Goal: Contribute content: Contribute content

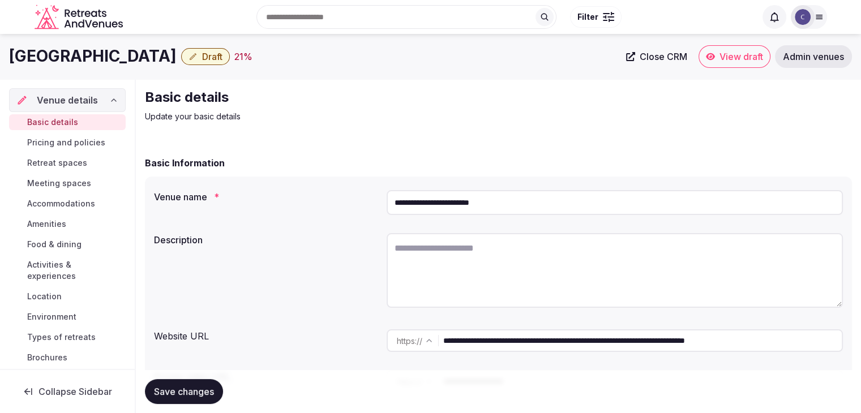
click at [536, 207] on input "**********" at bounding box center [615, 202] width 456 height 25
drag, startPoint x: 626, startPoint y: 341, endPoint x: 371, endPoint y: 347, distance: 254.3
click at [373, 347] on div "**********" at bounding box center [498, 341] width 689 height 32
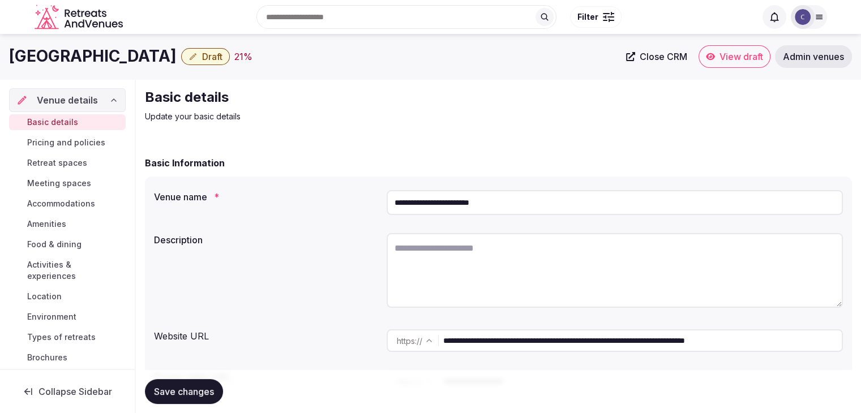
click at [426, 212] on input "**********" at bounding box center [615, 202] width 456 height 25
drag, startPoint x: 424, startPoint y: 203, endPoint x: 368, endPoint y: 204, distance: 56.1
click at [368, 204] on div "**********" at bounding box center [498, 203] width 689 height 34
click at [510, 204] on input "**********" at bounding box center [615, 202] width 456 height 25
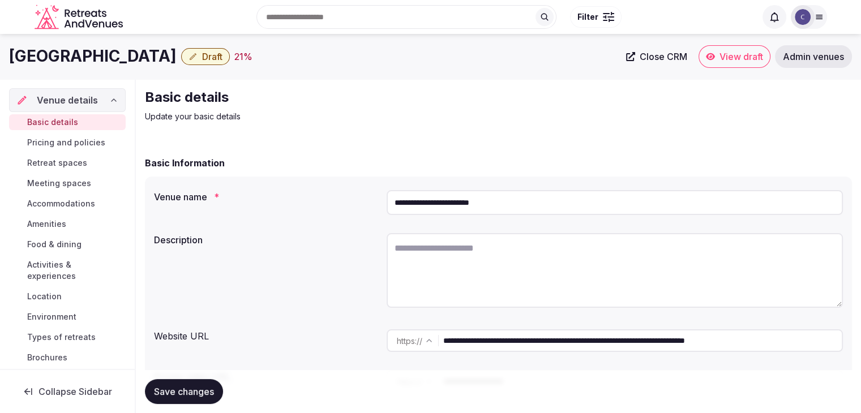
click at [510, 204] on input "**********" at bounding box center [615, 202] width 456 height 25
drag, startPoint x: 626, startPoint y: 342, endPoint x: 322, endPoint y: 342, distance: 304.1
click at [322, 342] on div "**********" at bounding box center [498, 341] width 689 height 32
click at [70, 178] on span "Meeting spaces" at bounding box center [59, 183] width 64 height 11
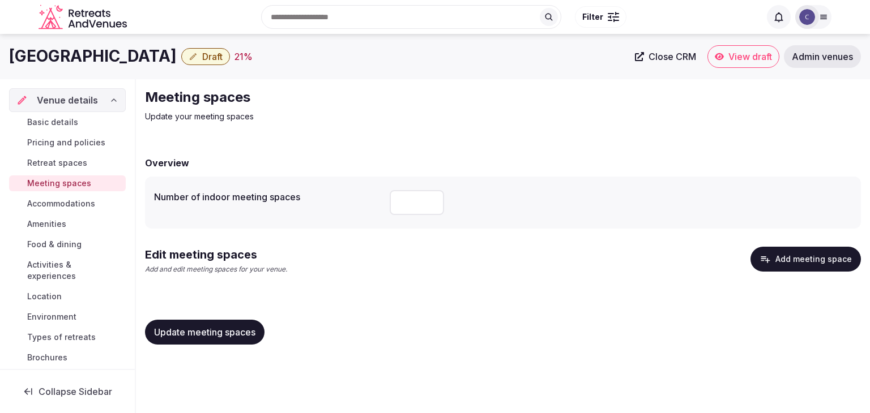
click at [817, 268] on button "Add meeting space" at bounding box center [805, 259] width 110 height 25
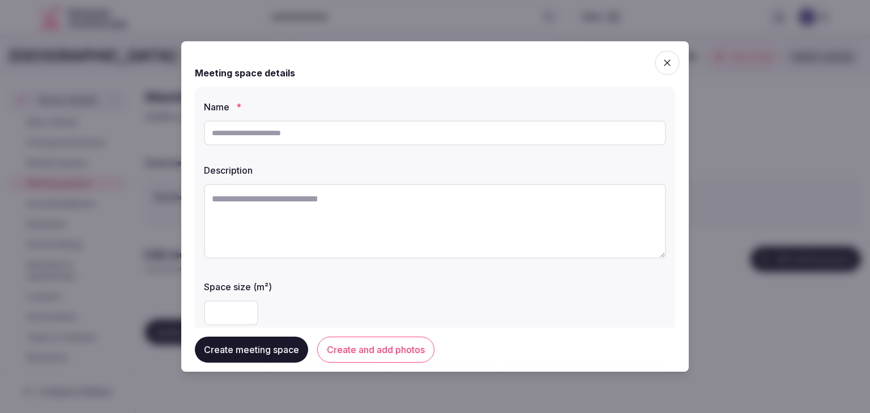
click at [365, 138] on input "text" at bounding box center [435, 133] width 462 height 25
paste input "**********"
type input "**********"
click at [363, 224] on textarea at bounding box center [435, 221] width 462 height 75
paste textarea "**********"
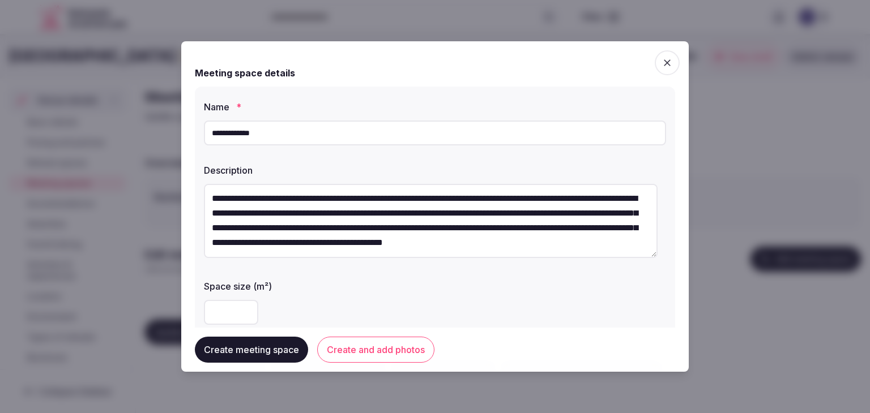
scroll to position [15, 0]
type textarea "**********"
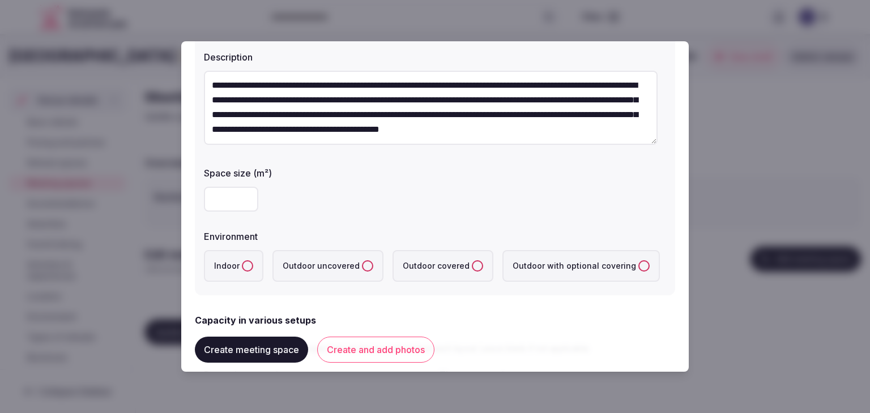
click at [231, 185] on div at bounding box center [435, 199] width 462 height 34
type input "****"
click at [242, 268] on button "Indoor" at bounding box center [247, 265] width 11 height 11
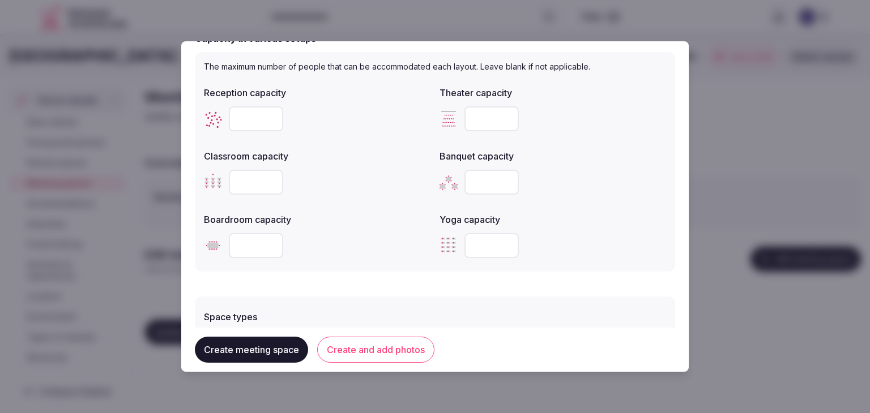
scroll to position [396, 0]
click at [251, 118] on input "number" at bounding box center [256, 117] width 54 height 25
click at [251, 122] on input "number" at bounding box center [256, 117] width 54 height 25
type input "****"
click at [473, 178] on input "number" at bounding box center [491, 181] width 54 height 25
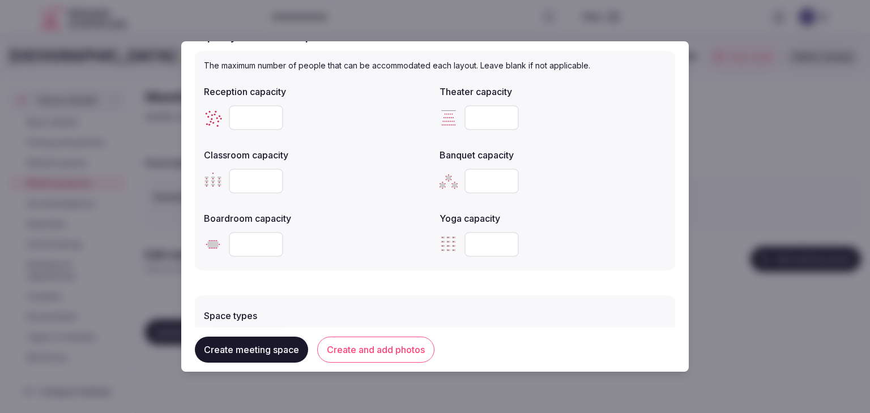
click at [476, 173] on input "number" at bounding box center [491, 181] width 54 height 25
type input "***"
click at [493, 108] on input "number" at bounding box center [491, 117] width 54 height 25
type input "****"
click at [246, 188] on input "number" at bounding box center [256, 181] width 54 height 25
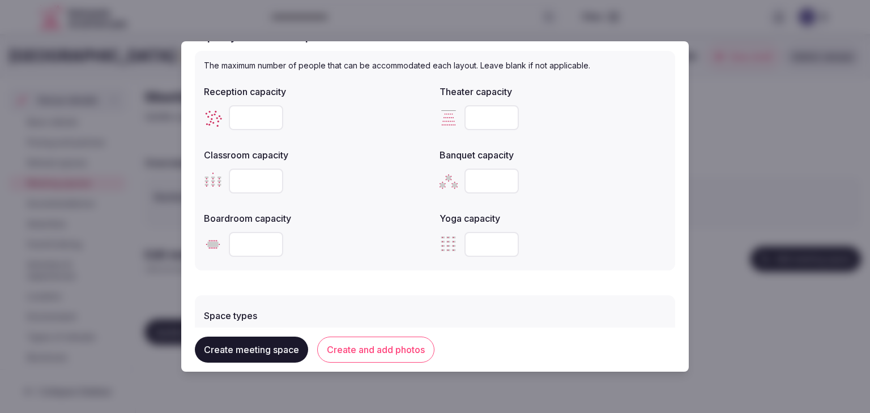
click at [249, 180] on input "number" at bounding box center [256, 181] width 54 height 25
type input "***"
click at [329, 209] on div "Boardroom capacity" at bounding box center [317, 215] width 226 height 16
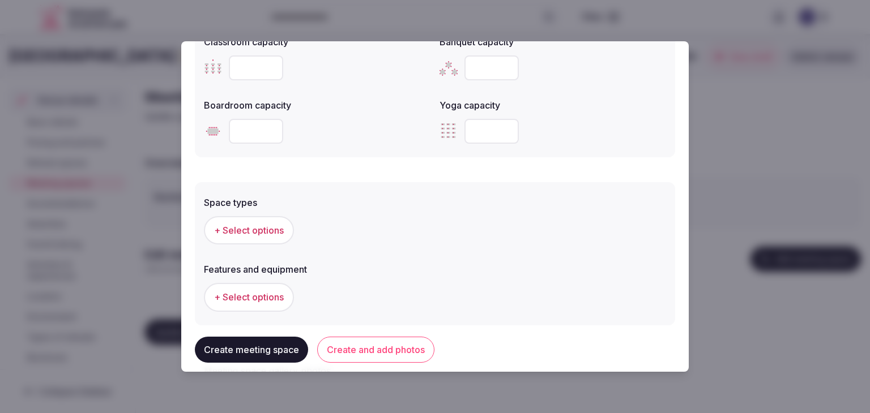
scroll to position [623, 0]
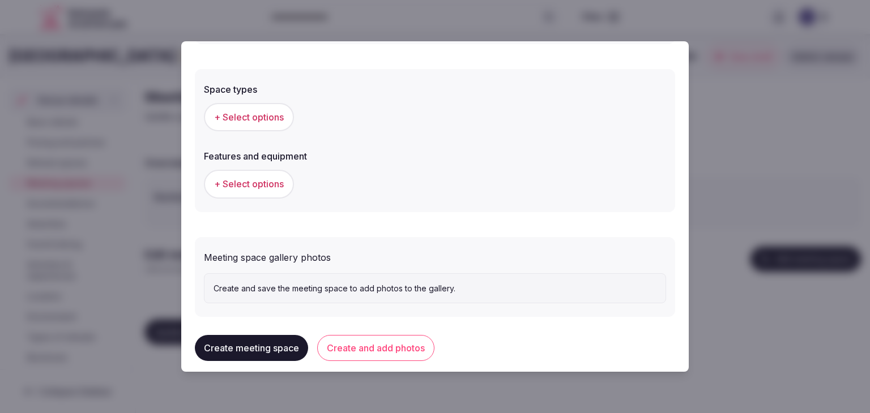
click at [248, 123] on button "+ Select options" at bounding box center [249, 117] width 90 height 28
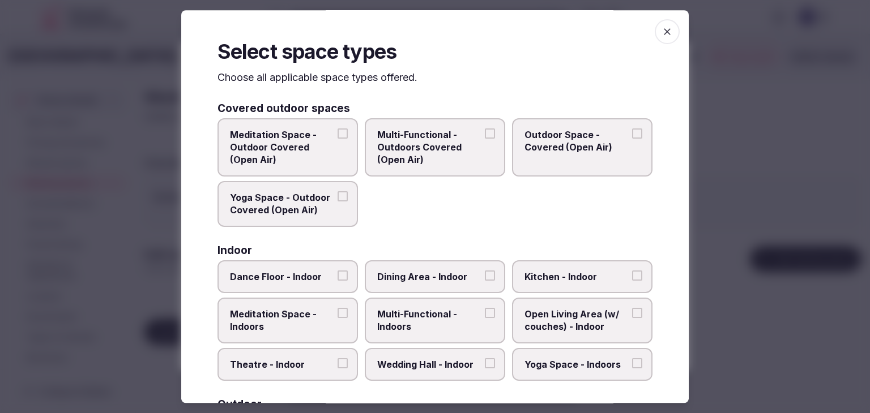
scroll to position [57, 0]
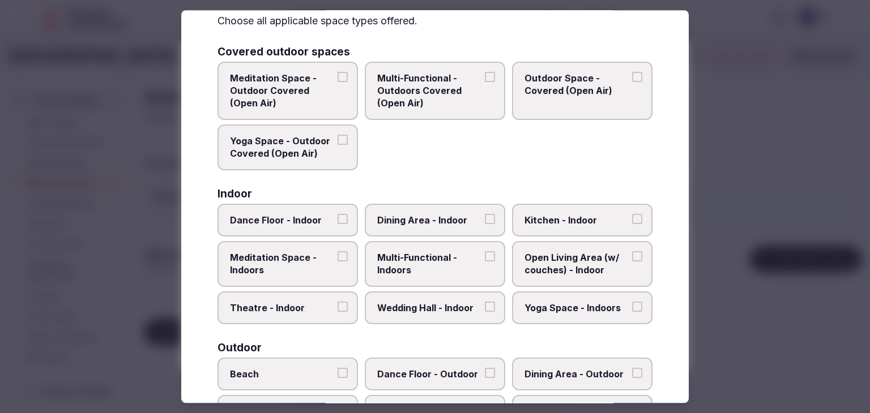
click at [418, 315] on label "Wedding Hall - Indoor" at bounding box center [435, 308] width 140 height 33
click at [485, 312] on button "Wedding Hall - Indoor" at bounding box center [490, 307] width 10 height 10
drag, startPoint x: 418, startPoint y: 264, endPoint x: 422, endPoint y: 219, distance: 45.0
click at [418, 263] on span "Multi-Functional - Indoors" at bounding box center [429, 263] width 104 height 25
click at [485, 262] on button "Multi-Functional - Indoors" at bounding box center [490, 256] width 10 height 10
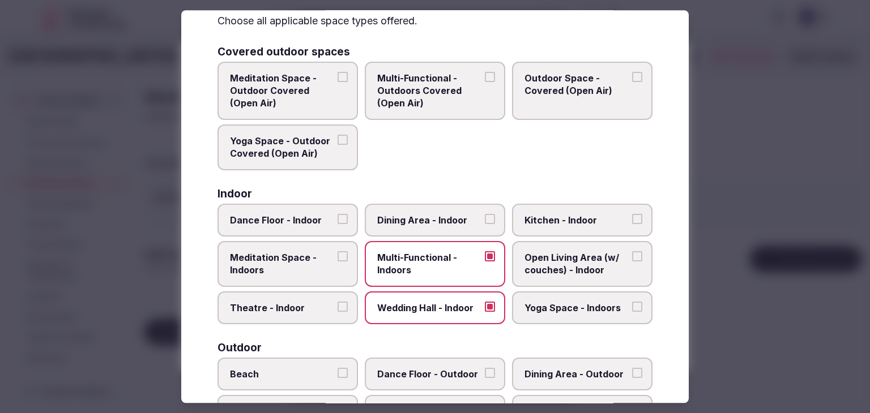
click at [422, 219] on span "Dining Area - Indoor" at bounding box center [429, 220] width 104 height 12
click at [485, 219] on button "Dining Area - Indoor" at bounding box center [490, 219] width 10 height 10
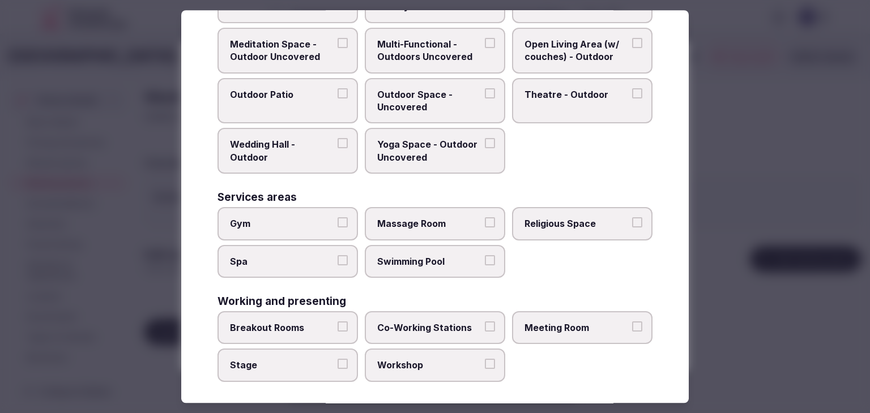
click at [572, 322] on span "Meeting Room" at bounding box center [576, 328] width 104 height 12
click at [632, 322] on button "Meeting Room" at bounding box center [637, 327] width 10 height 10
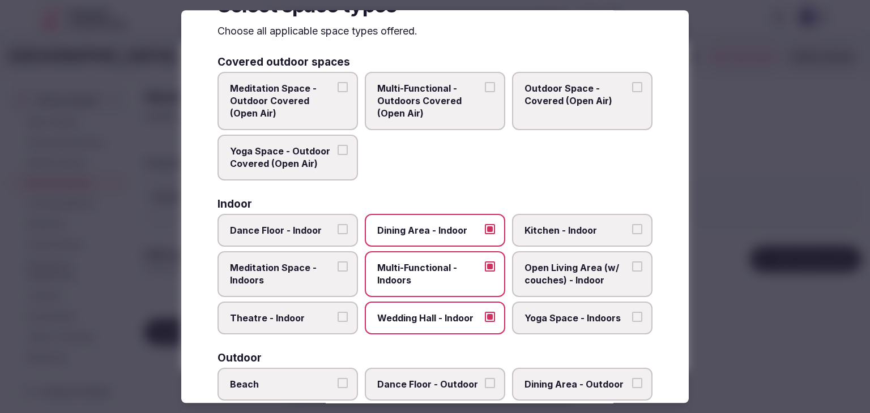
scroll to position [0, 0]
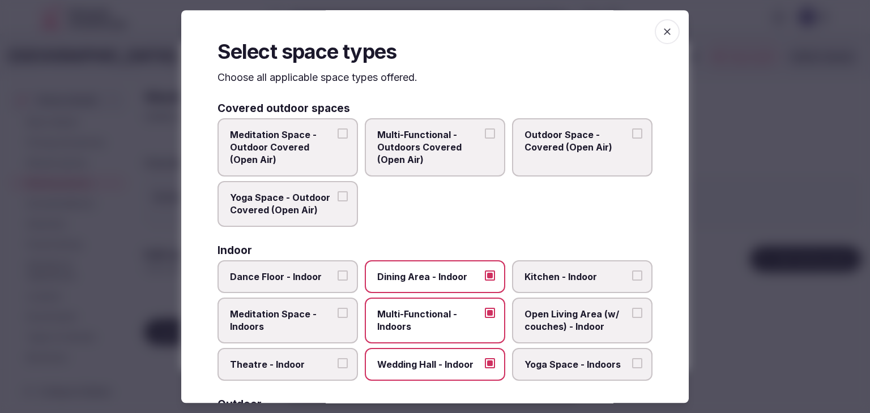
click at [661, 27] on icon "button" at bounding box center [666, 31] width 11 height 11
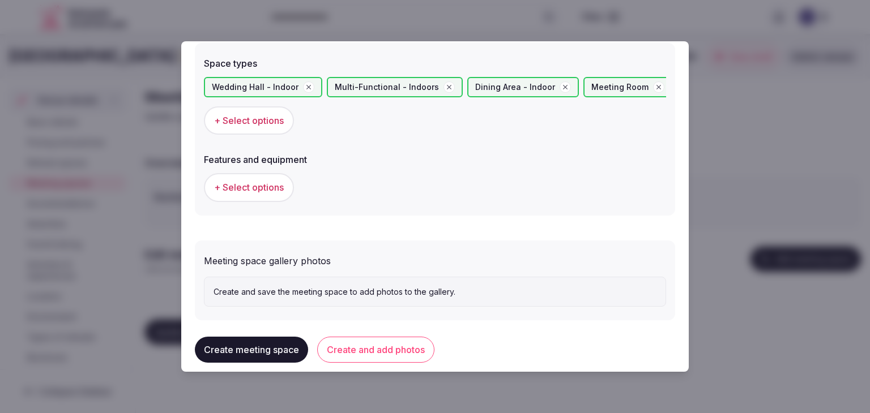
scroll to position [663, 0]
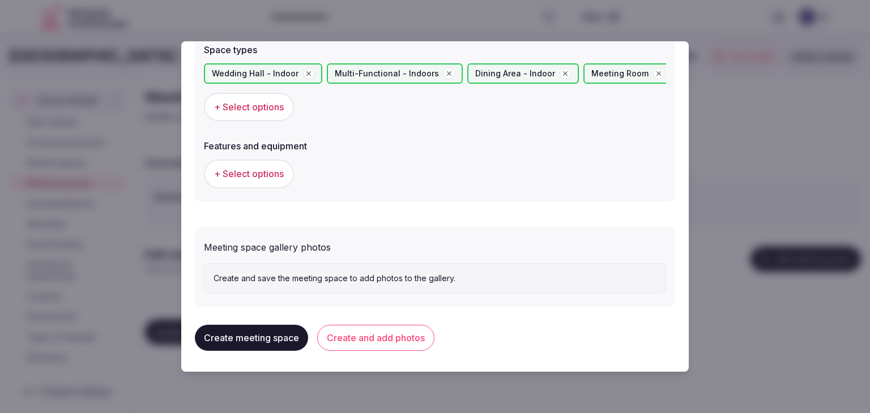
click at [251, 168] on span "+ Select options" at bounding box center [249, 174] width 70 height 12
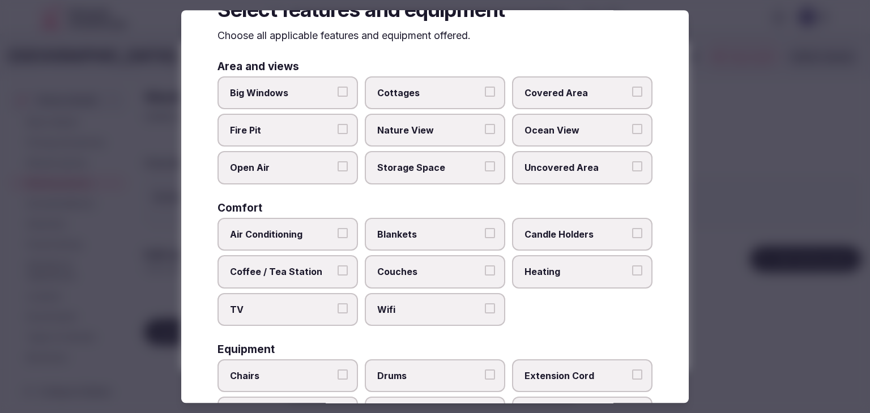
scroll to position [57, 0]
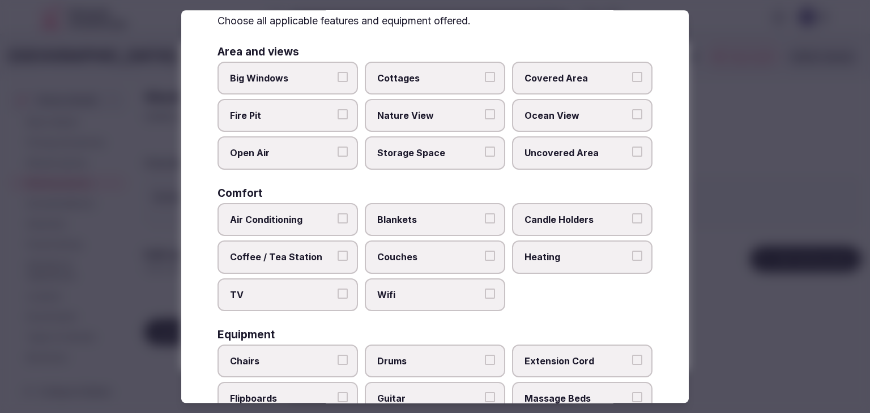
click at [397, 283] on label "Wifi" at bounding box center [435, 295] width 140 height 33
click at [485, 289] on button "Wifi" at bounding box center [490, 294] width 10 height 10
click at [295, 283] on label "TV" at bounding box center [287, 295] width 140 height 33
click at [337, 289] on button "TV" at bounding box center [342, 294] width 10 height 10
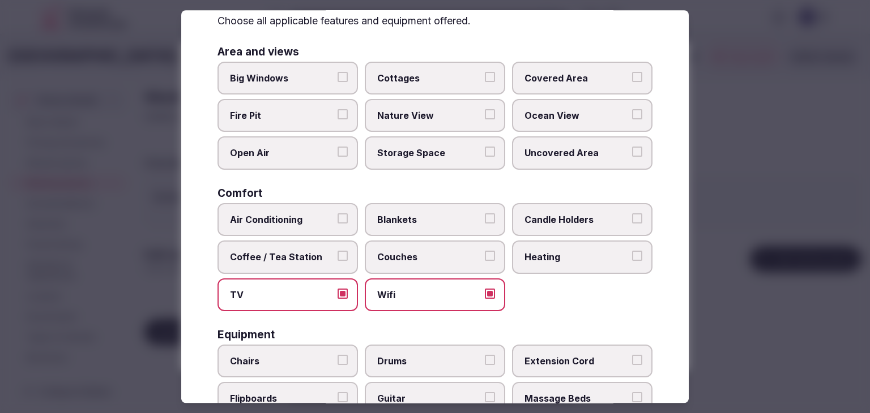
click at [294, 243] on label "Coffee / Tea Station" at bounding box center [287, 257] width 140 height 33
click at [337, 251] on button "Coffee / Tea Station" at bounding box center [342, 256] width 10 height 10
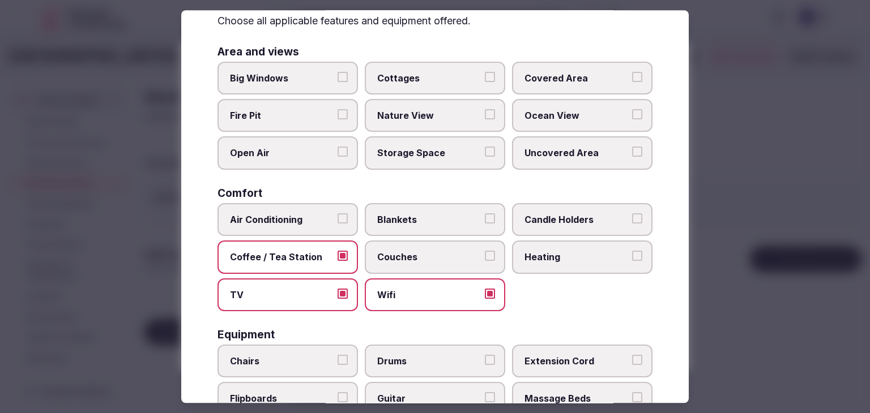
click at [295, 225] on label "Air Conditioning" at bounding box center [287, 219] width 140 height 33
click at [337, 224] on button "Air Conditioning" at bounding box center [342, 218] width 10 height 10
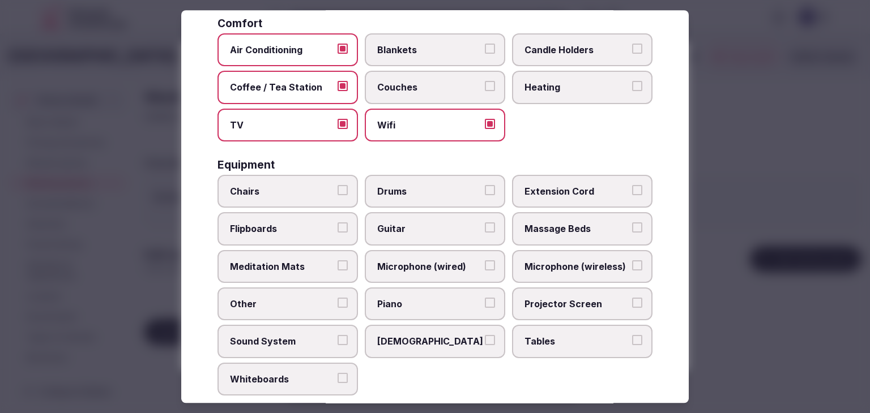
scroll to position [382, 0]
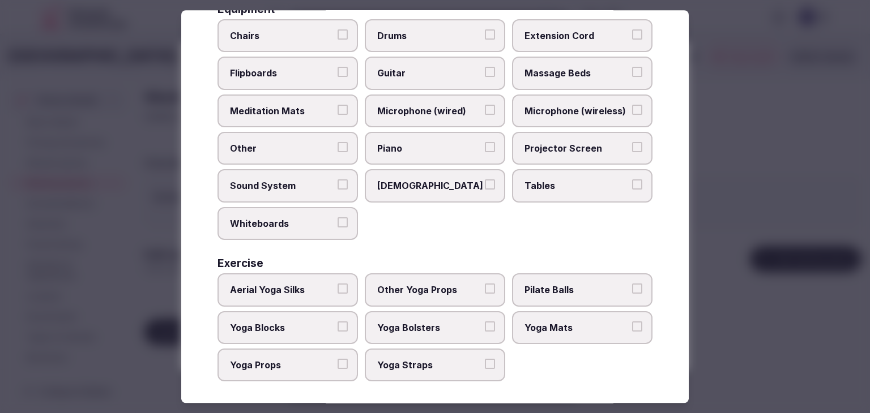
click at [587, 170] on label "Tables" at bounding box center [582, 186] width 140 height 33
click at [632, 180] on button "Tables" at bounding box center [637, 185] width 10 height 10
click at [580, 142] on span "Projector Screen" at bounding box center [576, 148] width 104 height 12
click at [632, 142] on button "Projector Screen" at bounding box center [637, 147] width 10 height 10
click at [575, 108] on span "Microphone (wireless)" at bounding box center [576, 111] width 104 height 12
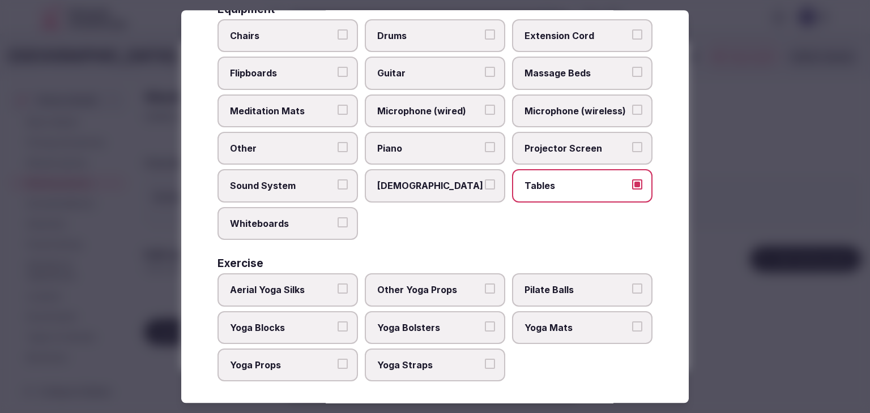
click at [632, 108] on button "Microphone (wireless)" at bounding box center [637, 110] width 10 height 10
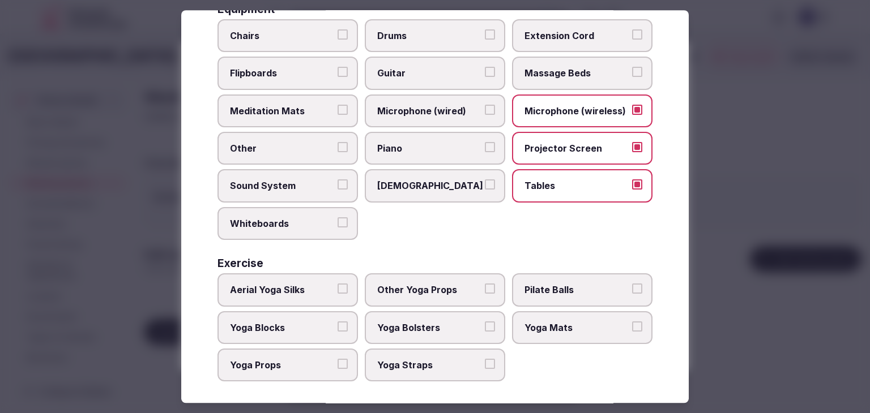
click at [273, 41] on label "Chairs" at bounding box center [287, 35] width 140 height 33
click at [337, 40] on button "Chairs" at bounding box center [342, 34] width 10 height 10
click at [271, 61] on label "Flipboards" at bounding box center [287, 73] width 140 height 33
click at [337, 67] on button "Flipboards" at bounding box center [342, 72] width 10 height 10
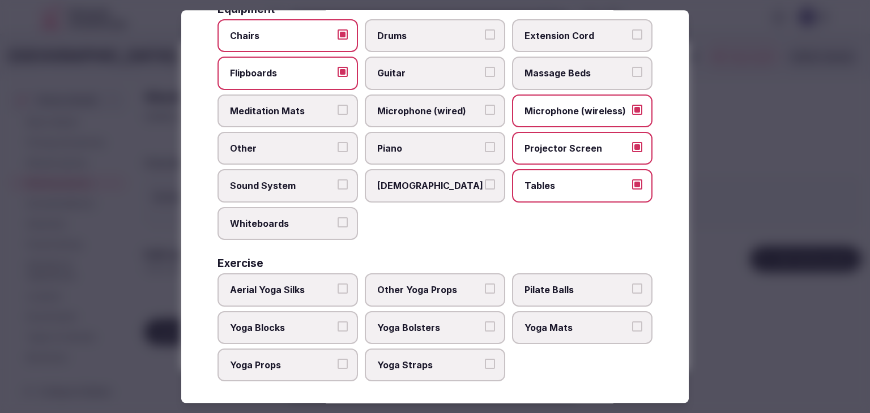
click at [283, 180] on span "Sound System" at bounding box center [282, 186] width 104 height 12
click at [337, 180] on button "Sound System" at bounding box center [342, 185] width 10 height 10
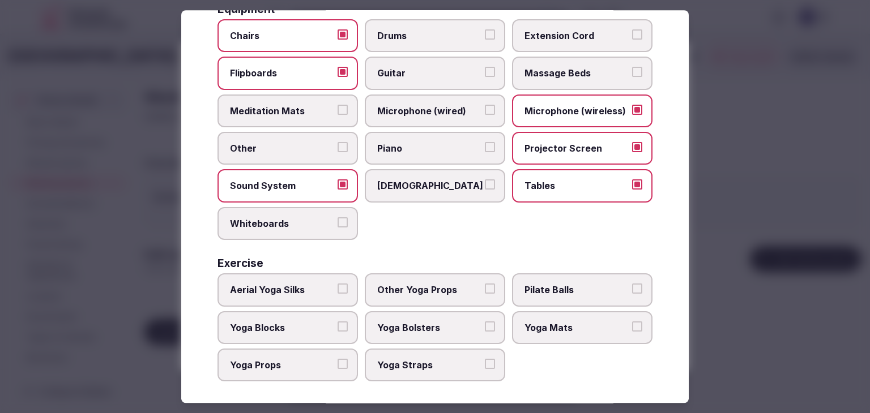
click at [278, 232] on label "Whiteboards" at bounding box center [287, 223] width 140 height 33
click at [337, 228] on button "Whiteboards" at bounding box center [342, 222] width 10 height 10
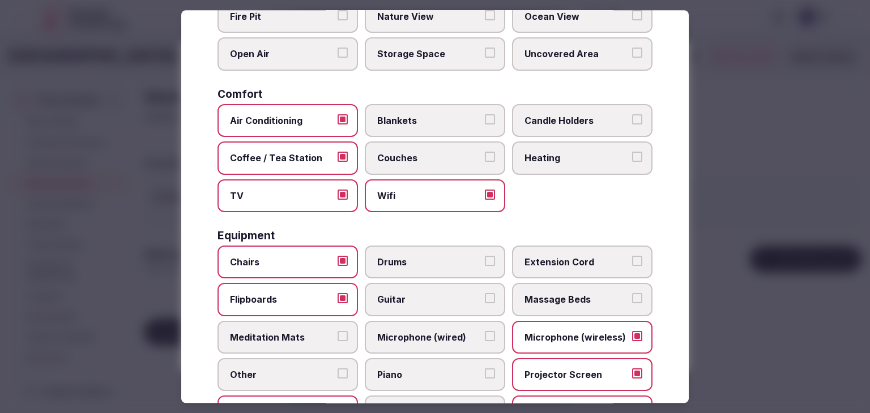
scroll to position [0, 0]
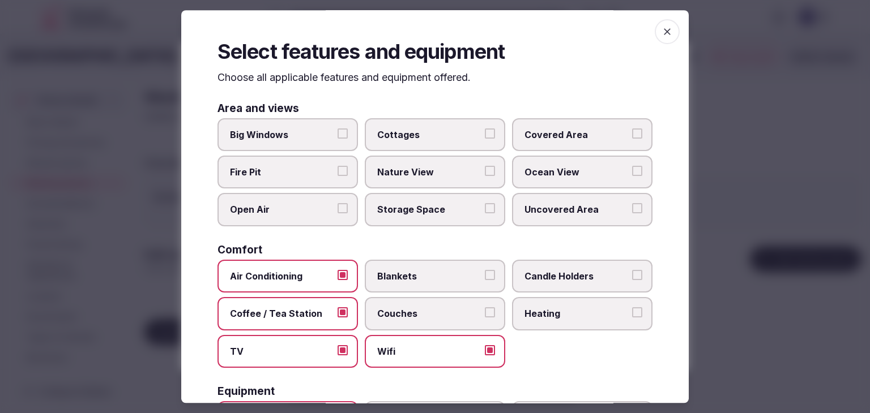
click at [655, 31] on span "button" at bounding box center [667, 31] width 25 height 25
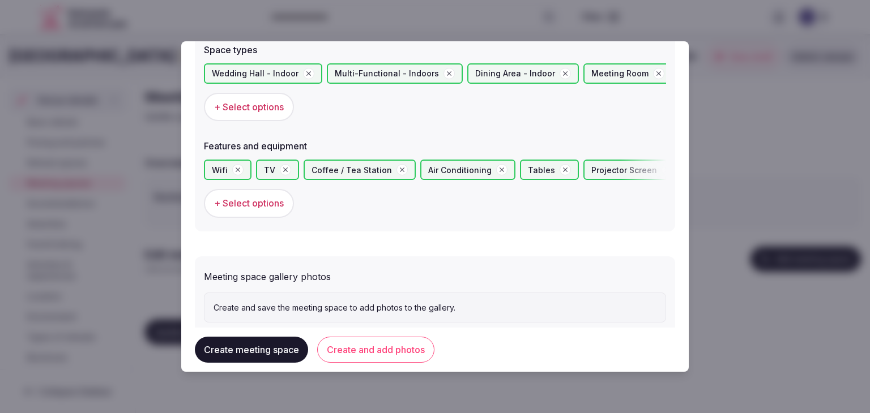
click at [373, 356] on button "Create and add photos" at bounding box center [375, 350] width 117 height 26
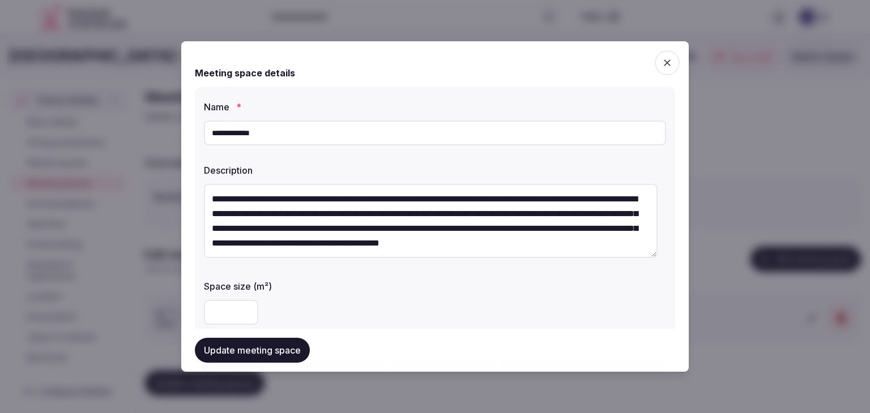
click at [267, 353] on button "Update meeting space" at bounding box center [252, 350] width 115 height 25
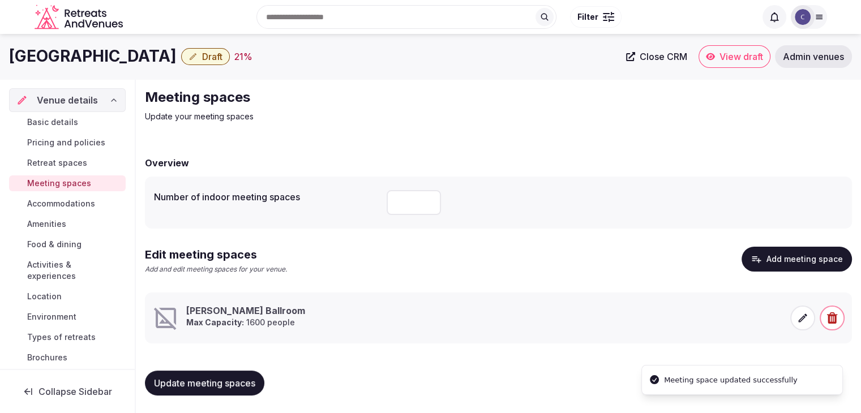
click at [159, 62] on h1 "[GEOGRAPHIC_DATA]" at bounding box center [93, 56] width 168 height 22
copy div "[GEOGRAPHIC_DATA]"
click at [804, 329] on span at bounding box center [802, 318] width 25 height 25
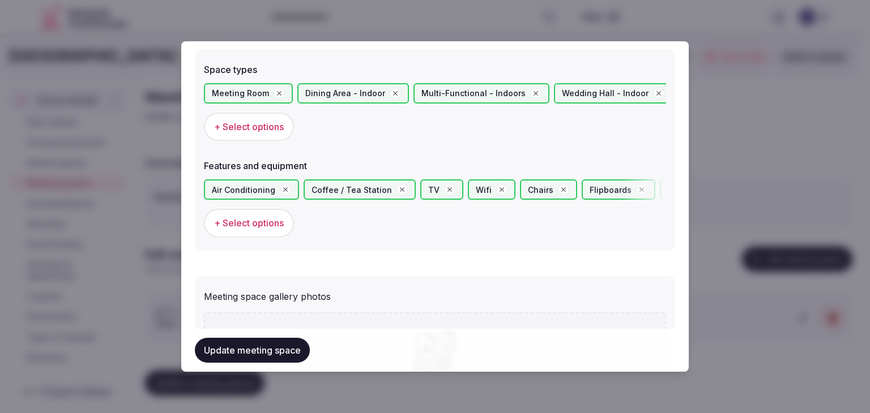
scroll to position [736, 0]
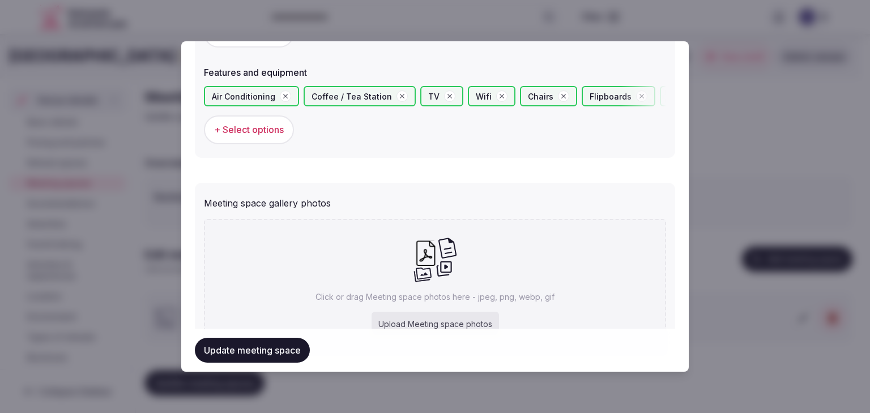
click at [431, 323] on div "Upload Meeting space photos" at bounding box center [434, 324] width 127 height 25
type input "**********"
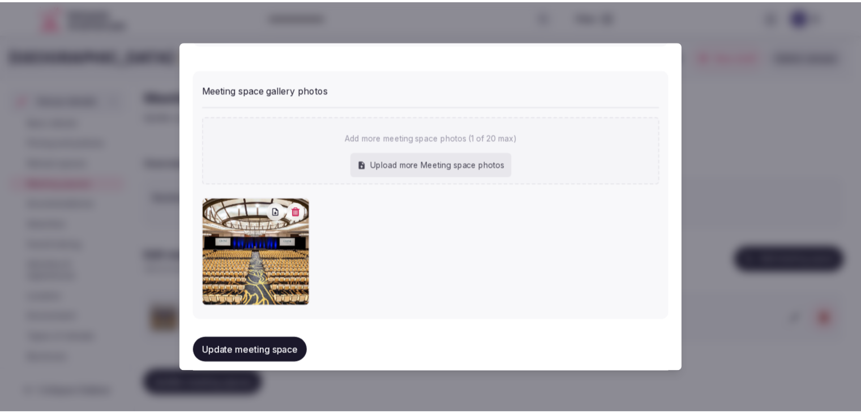
scroll to position [858, 0]
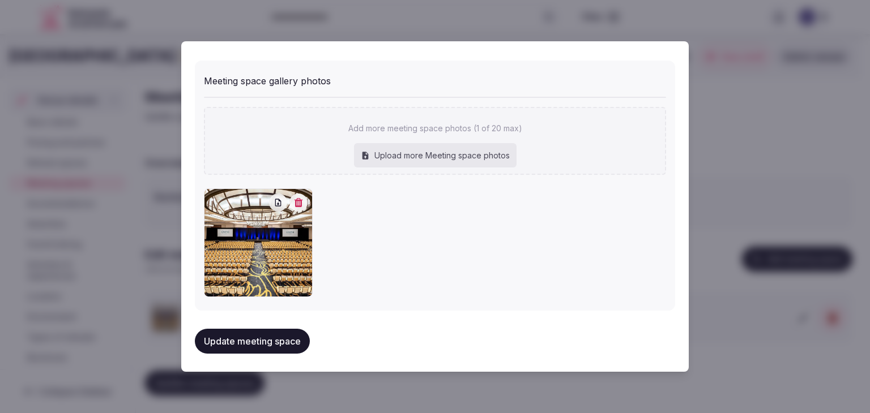
drag, startPoint x: 272, startPoint y: 336, endPoint x: 366, endPoint y: 360, distance: 96.8
click at [276, 337] on button "Update meeting space" at bounding box center [252, 341] width 115 height 25
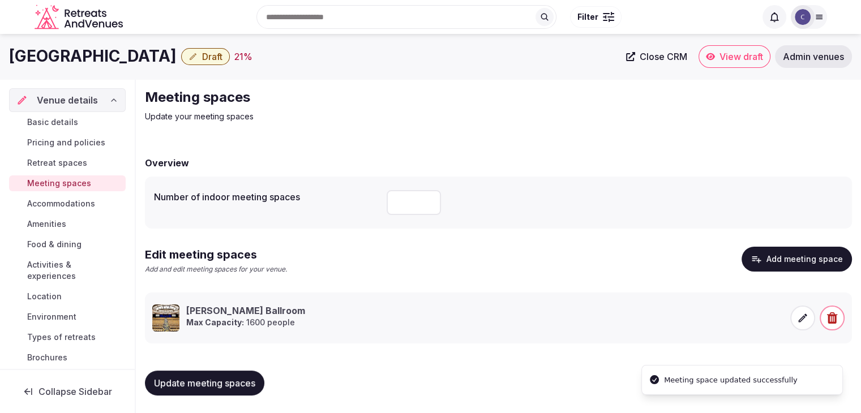
click at [411, 195] on input "number" at bounding box center [414, 202] width 54 height 25
type input "**"
click at [404, 323] on div "[PERSON_NAME] Ballroom Max Capacity: 1600 people" at bounding box center [308, 318] width 313 height 27
click at [245, 378] on span "Update meeting spaces" at bounding box center [204, 383] width 101 height 11
click at [84, 208] on span "Accommodations" at bounding box center [61, 203] width 68 height 11
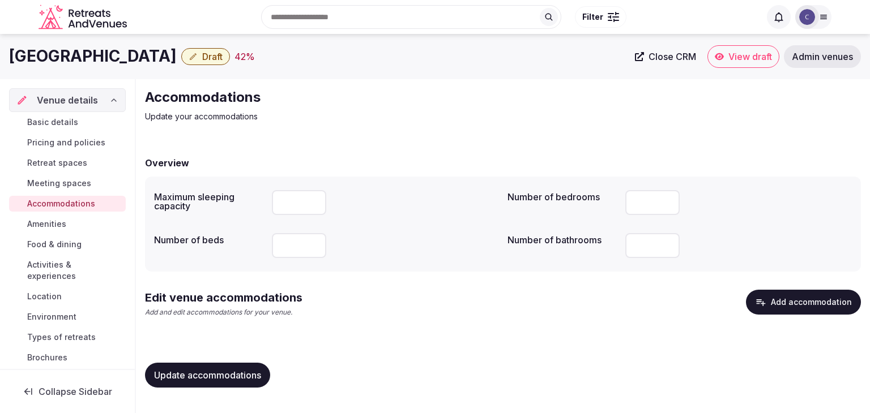
click at [788, 302] on button "Add accommodation" at bounding box center [803, 302] width 115 height 25
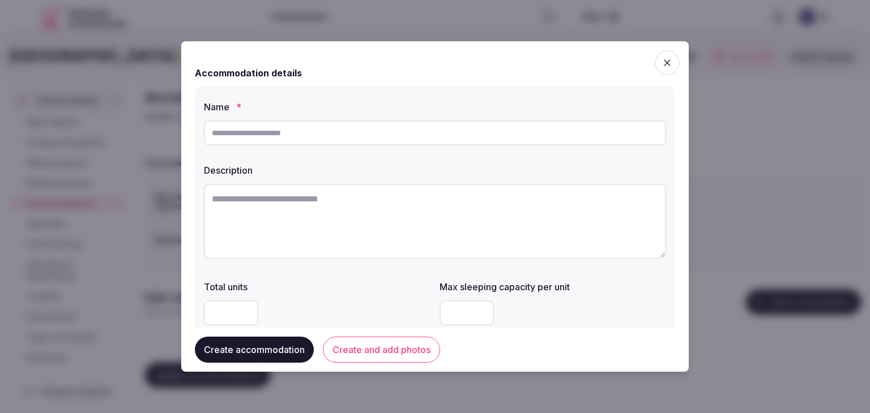
click at [289, 136] on input "text" at bounding box center [435, 133] width 462 height 25
type input "**********"
click at [358, 221] on textarea at bounding box center [435, 221] width 462 height 75
paste textarea "**********"
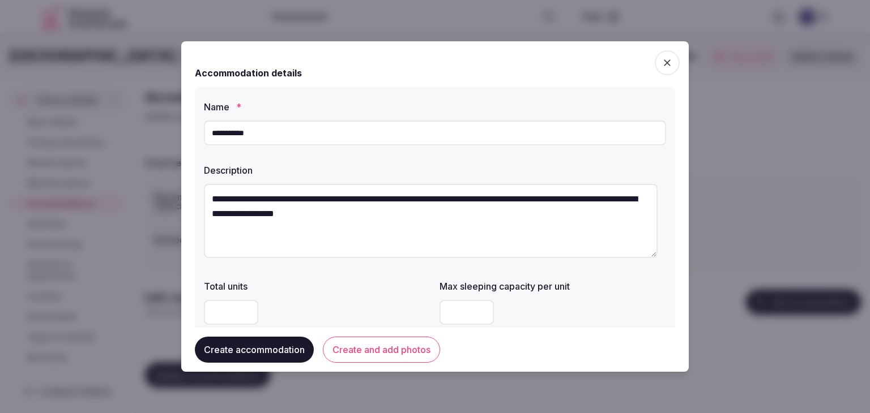
type textarea "**********"
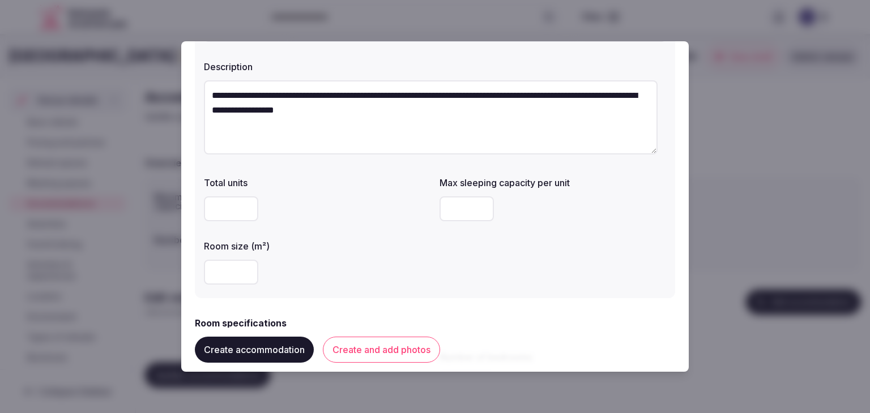
scroll to position [170, 0]
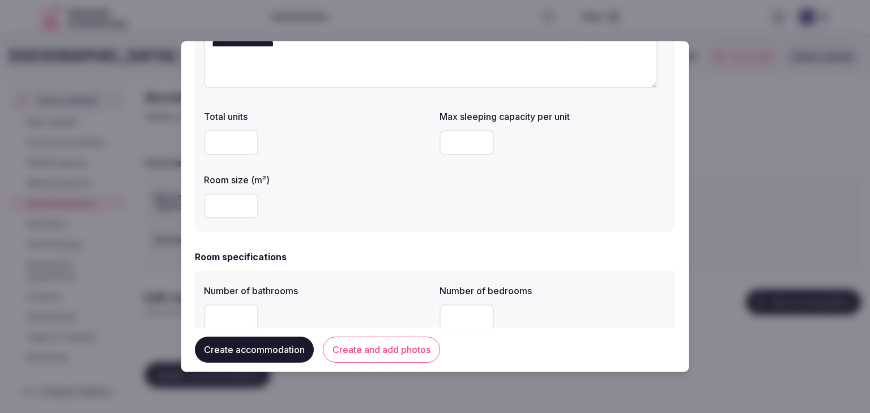
click at [228, 203] on input "number" at bounding box center [231, 206] width 54 height 25
type input "**"
click at [471, 131] on input "number" at bounding box center [466, 142] width 54 height 25
type input "*"
click at [396, 207] on div "**" at bounding box center [317, 206] width 226 height 25
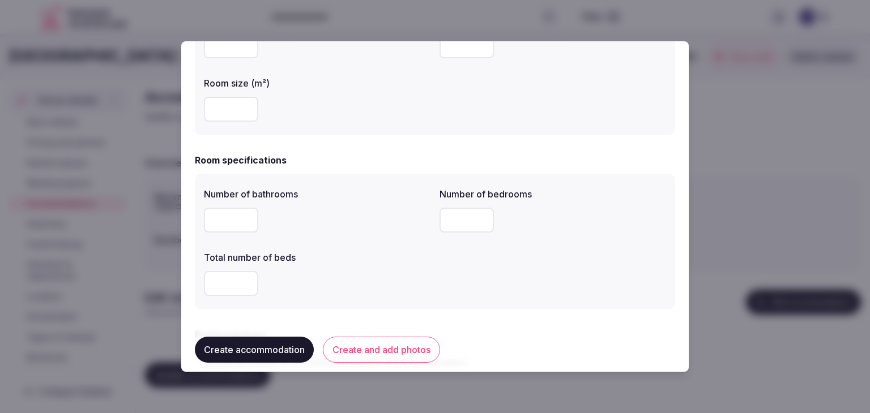
scroll to position [340, 0]
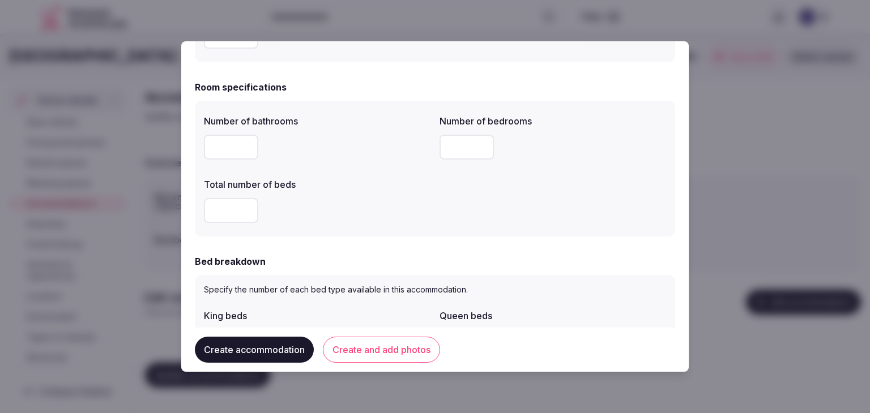
click at [224, 140] on input "number" at bounding box center [231, 147] width 54 height 25
type input "*"
click at [467, 139] on input "number" at bounding box center [466, 147] width 54 height 25
type input "*"
click at [218, 206] on input "number" at bounding box center [231, 210] width 54 height 25
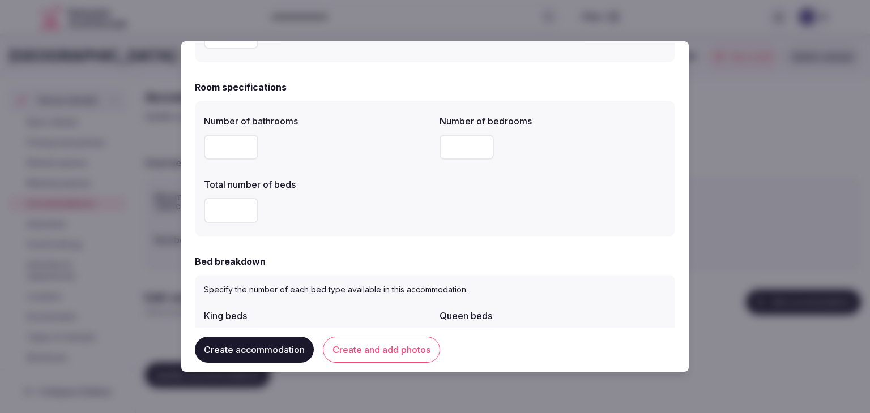
type input "*"
click at [378, 220] on div "*" at bounding box center [317, 210] width 226 height 25
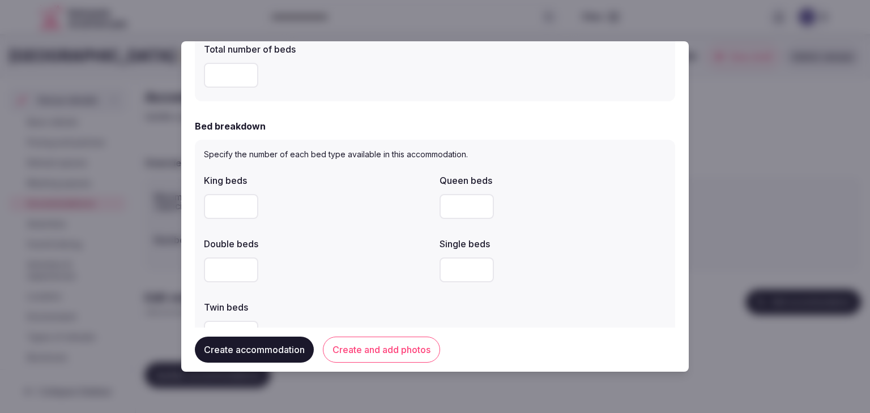
scroll to position [510, 0]
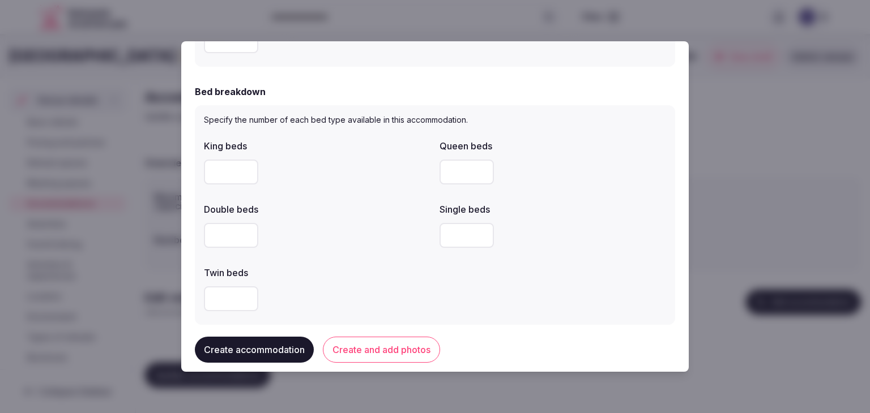
click at [226, 173] on input "number" at bounding box center [231, 172] width 54 height 25
type input "*"
click at [361, 233] on div at bounding box center [317, 235] width 226 height 25
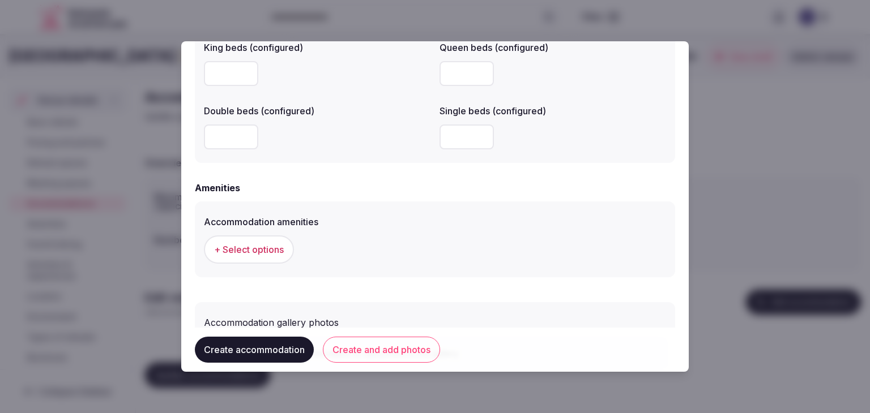
scroll to position [1040, 0]
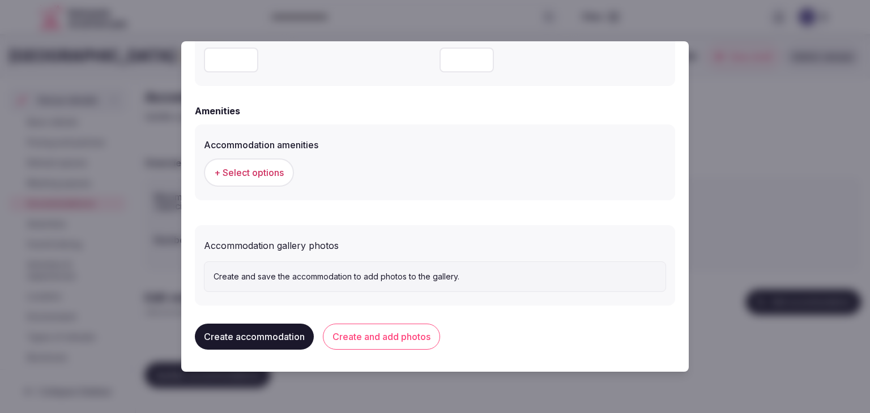
click at [241, 173] on span "+ Select options" at bounding box center [249, 172] width 70 height 12
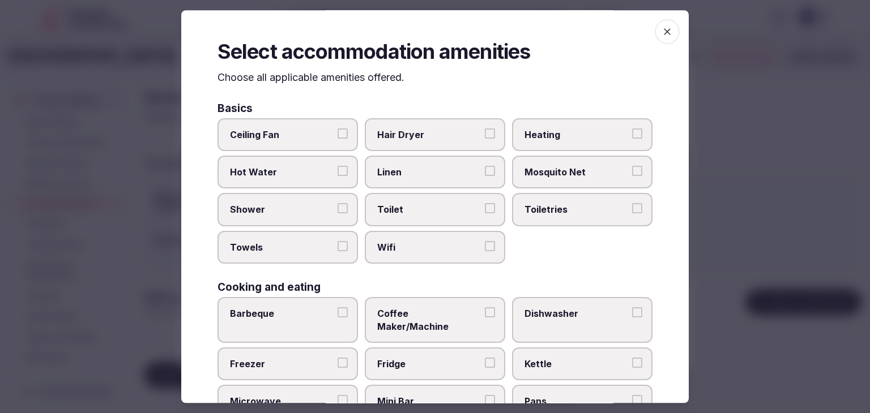
click at [400, 242] on span "Wifi" at bounding box center [429, 247] width 104 height 12
click at [485, 242] on button "Wifi" at bounding box center [490, 246] width 10 height 10
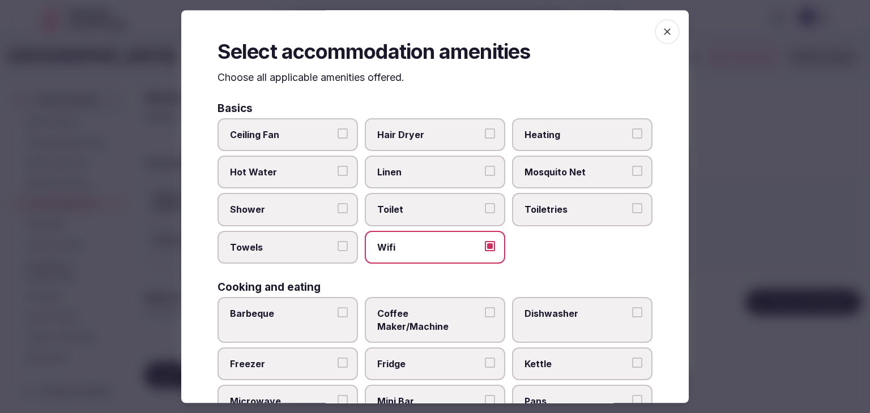
click at [535, 217] on label "Toiletries" at bounding box center [582, 210] width 140 height 33
click at [632, 214] on button "Toiletries" at bounding box center [637, 209] width 10 height 10
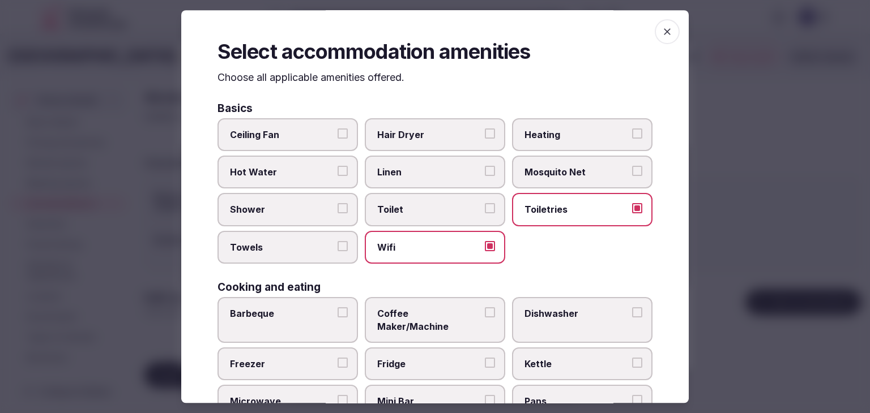
drag, startPoint x: 471, startPoint y: 140, endPoint x: 296, endPoint y: 206, distance: 187.1
click at [470, 140] on span "Hair Dryer" at bounding box center [429, 135] width 104 height 12
click at [485, 139] on button "Hair Dryer" at bounding box center [490, 134] width 10 height 10
click at [296, 215] on label "Shower" at bounding box center [287, 210] width 140 height 33
click at [337, 214] on button "Shower" at bounding box center [342, 209] width 10 height 10
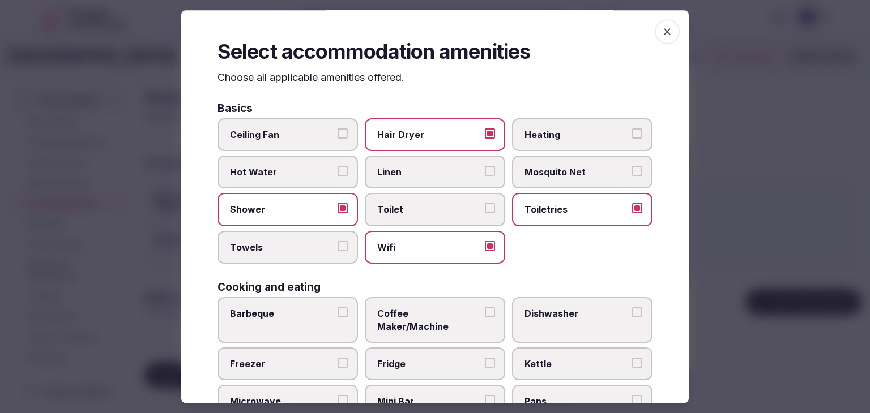
drag, startPoint x: 286, startPoint y: 246, endPoint x: 300, endPoint y: 273, distance: 30.4
click at [287, 247] on span "Towels" at bounding box center [282, 247] width 104 height 12
click at [337, 247] on button "Towels" at bounding box center [342, 246] width 10 height 10
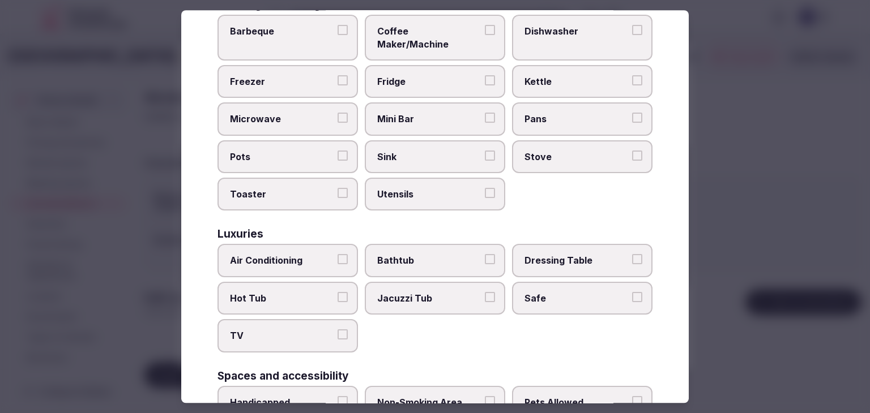
scroll to position [283, 0]
click at [275, 330] on span "TV" at bounding box center [282, 336] width 104 height 12
click at [337, 330] on button "TV" at bounding box center [342, 335] width 10 height 10
drag, startPoint x: 291, startPoint y: 245, endPoint x: 476, endPoint y: 283, distance: 188.5
click at [292, 254] on span "Air Conditioning" at bounding box center [282, 260] width 104 height 12
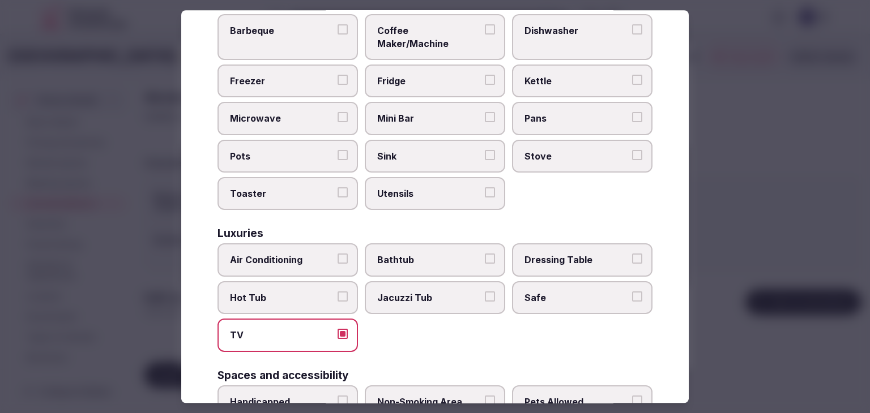
click at [337, 254] on button "Air Conditioning" at bounding box center [342, 259] width 10 height 10
click at [562, 292] on span "Safe" at bounding box center [576, 298] width 104 height 12
click at [632, 292] on button "Safe" at bounding box center [637, 297] width 10 height 10
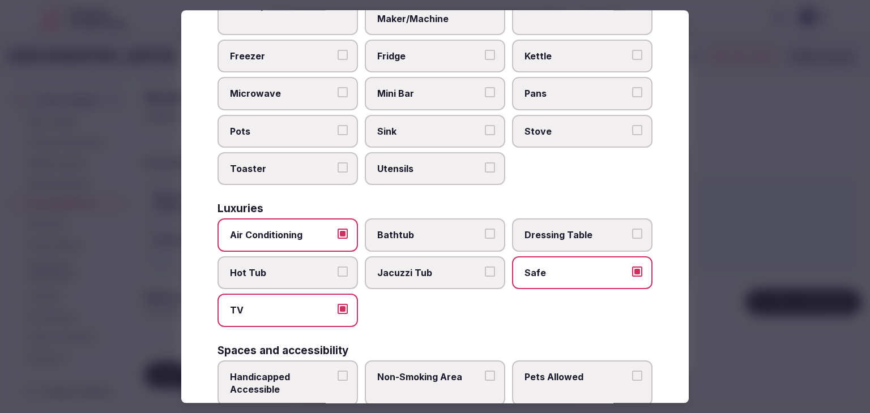
scroll to position [453, 0]
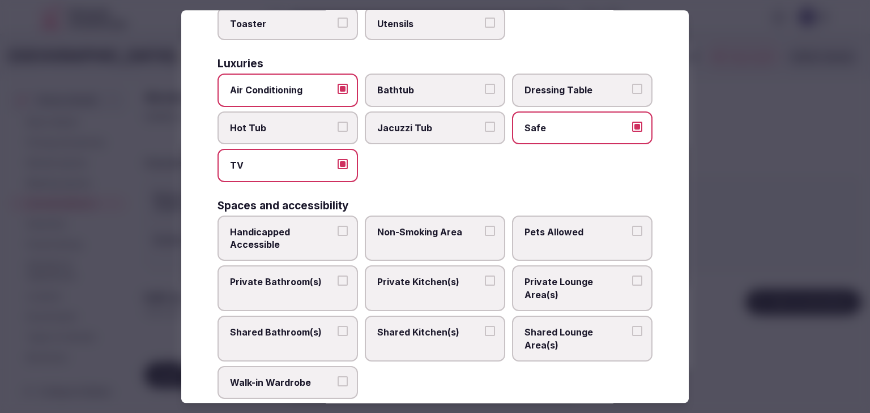
click at [302, 276] on span "Private Bathroom(s)" at bounding box center [282, 282] width 104 height 12
click at [337, 276] on button "Private Bathroom(s)" at bounding box center [342, 281] width 10 height 10
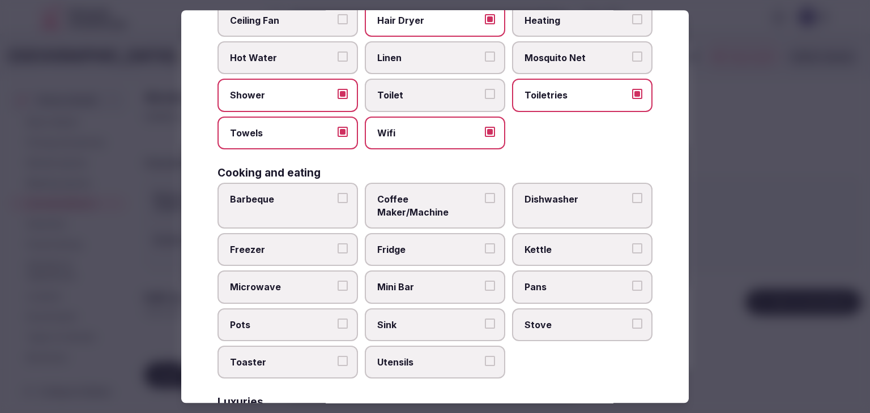
scroll to position [113, 0]
click at [432, 245] on span "Fridge" at bounding box center [429, 251] width 104 height 12
click at [485, 245] on button "Fridge" at bounding box center [490, 250] width 10 height 10
click at [437, 198] on span "Coffee Maker/Machine" at bounding box center [429, 206] width 104 height 25
click at [485, 198] on button "Coffee Maker/Machine" at bounding box center [490, 199] width 10 height 10
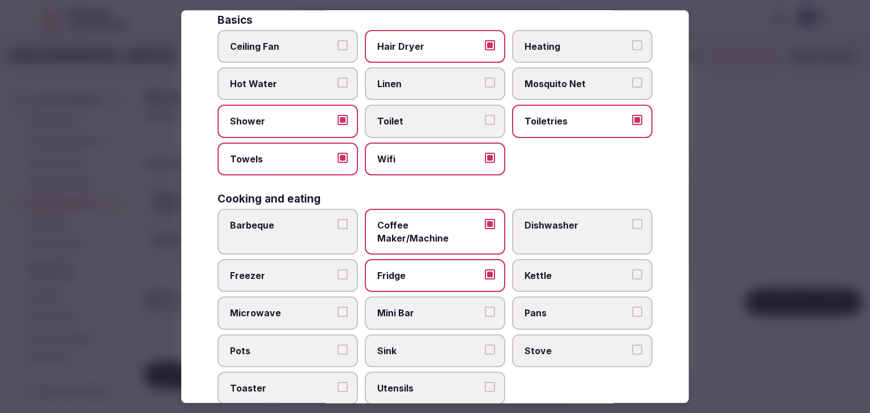
scroll to position [0, 0]
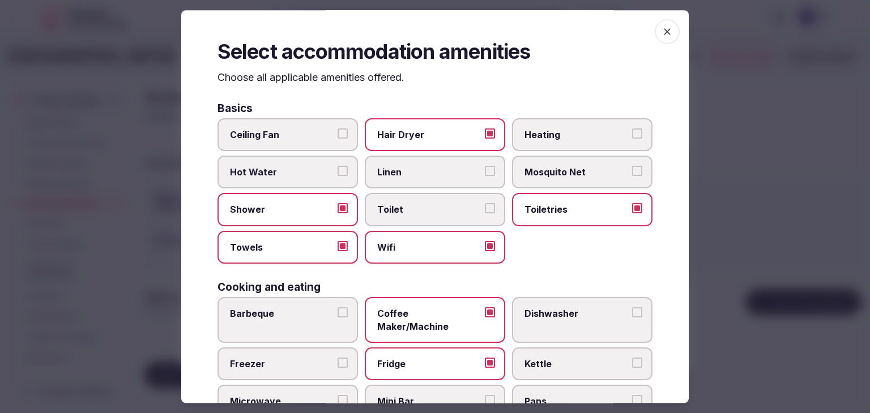
drag, startPoint x: 663, startPoint y: 32, endPoint x: 588, endPoint y: 148, distance: 138.4
click at [663, 32] on icon "button" at bounding box center [666, 31] width 11 height 11
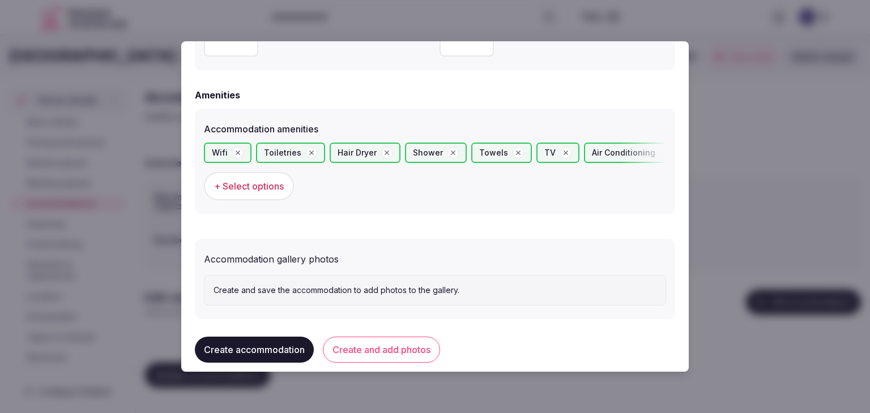
scroll to position [1069, 0]
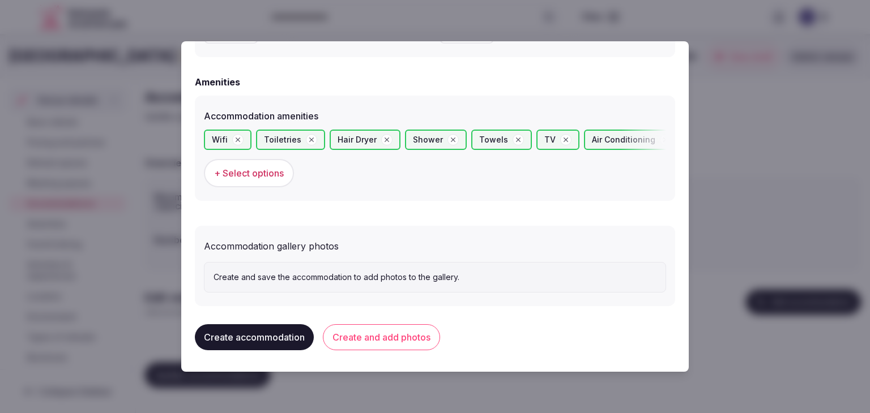
click at [405, 335] on button "Create and add photos" at bounding box center [381, 337] width 117 height 26
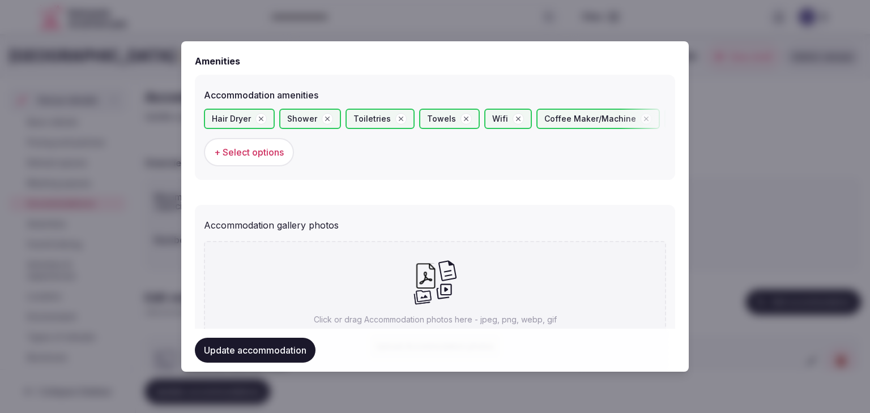
scroll to position [1173, 0]
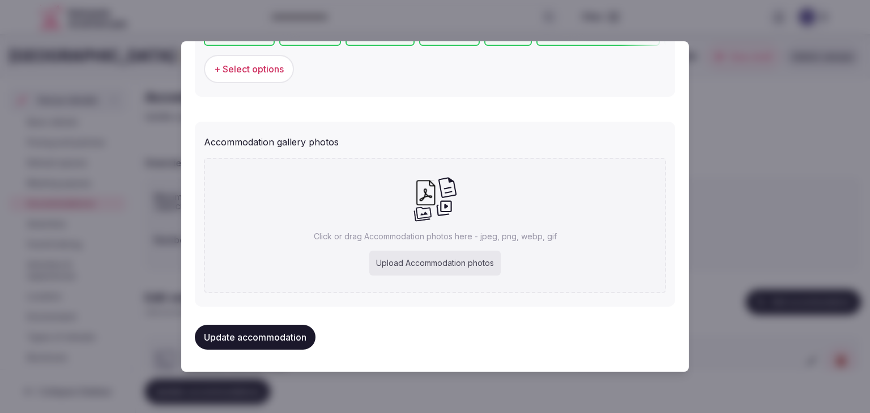
click at [412, 267] on div "Upload Accommodation photos" at bounding box center [434, 263] width 131 height 25
type input "**********"
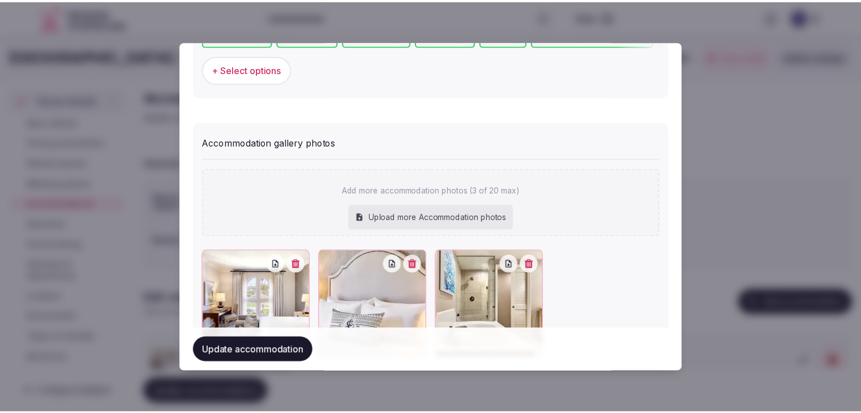
scroll to position [1235, 0]
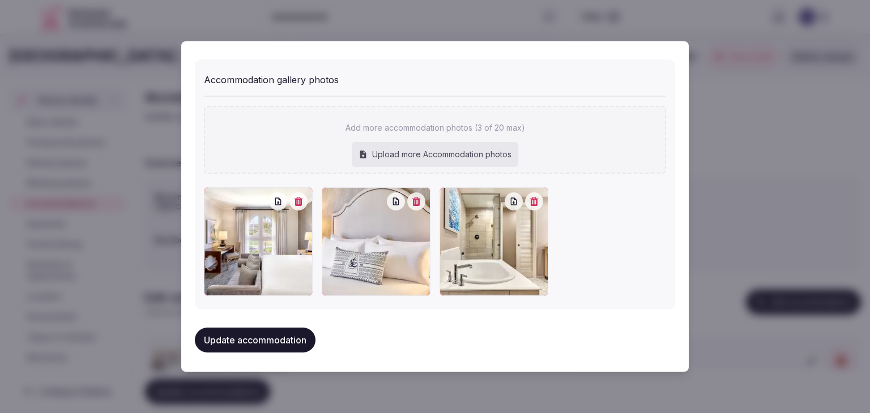
click at [280, 338] on button "Update accommodation" at bounding box center [255, 340] width 121 height 25
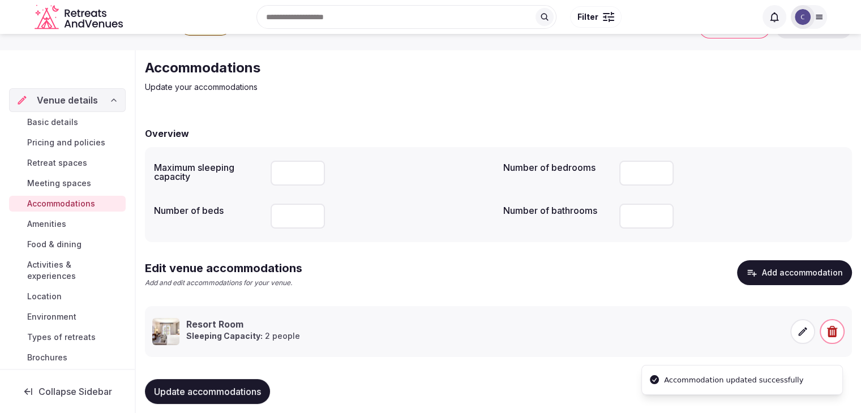
scroll to position [43, 0]
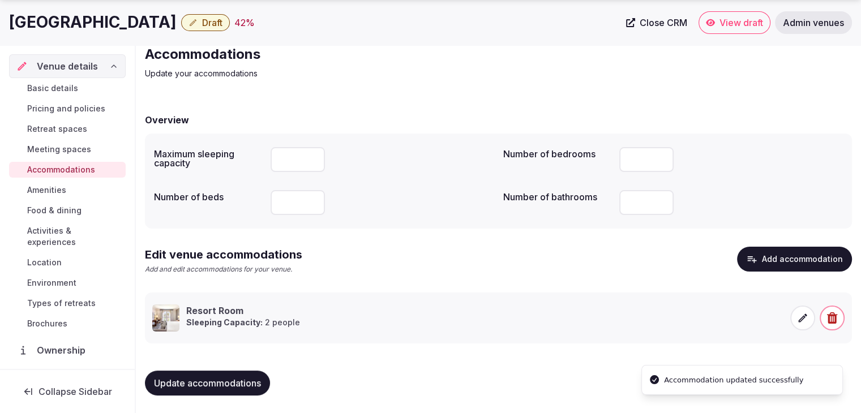
click at [210, 378] on span "Update accommodations" at bounding box center [207, 383] width 107 height 11
drag, startPoint x: 61, startPoint y: 211, endPoint x: 96, endPoint y: 236, distance: 42.6
click at [61, 211] on span "Food & dining" at bounding box center [54, 210] width 54 height 11
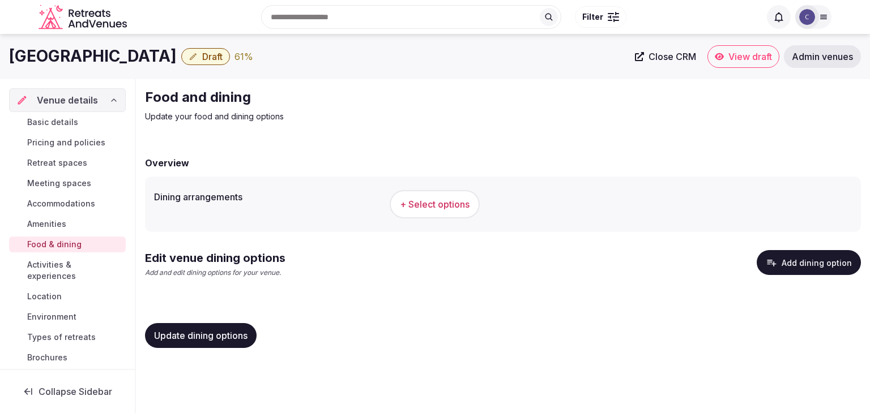
click at [434, 207] on span "+ Select options" at bounding box center [435, 204] width 70 height 12
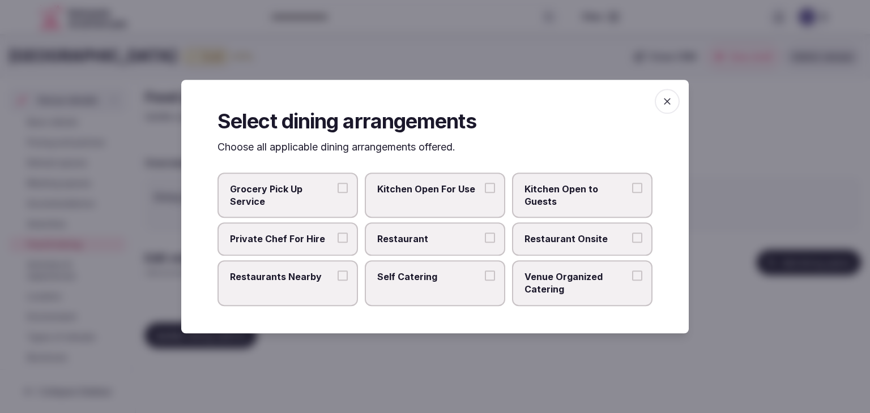
drag, startPoint x: 481, startPoint y: 237, endPoint x: 573, endPoint y: 250, distance: 93.1
click at [481, 238] on label "Restaurant" at bounding box center [435, 239] width 140 height 33
click at [485, 238] on button "Restaurant" at bounding box center [490, 238] width 10 height 10
click at [575, 249] on label "Restaurant Onsite" at bounding box center [582, 239] width 140 height 33
click at [632, 243] on button "Restaurant Onsite" at bounding box center [637, 238] width 10 height 10
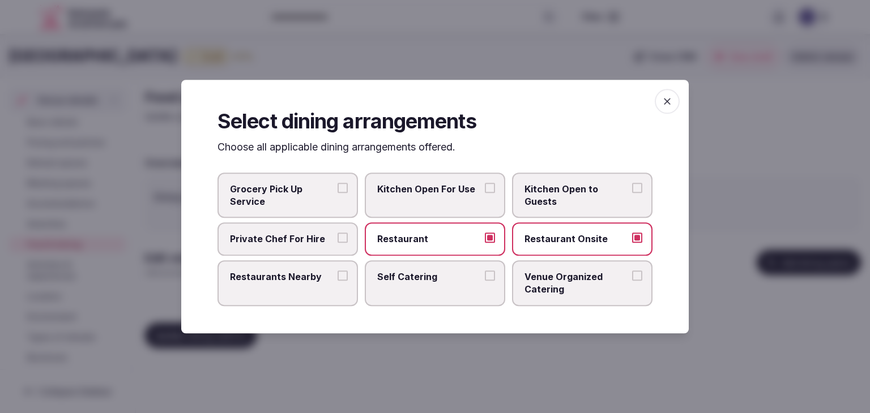
click at [667, 107] on icon "button" at bounding box center [666, 101] width 11 height 11
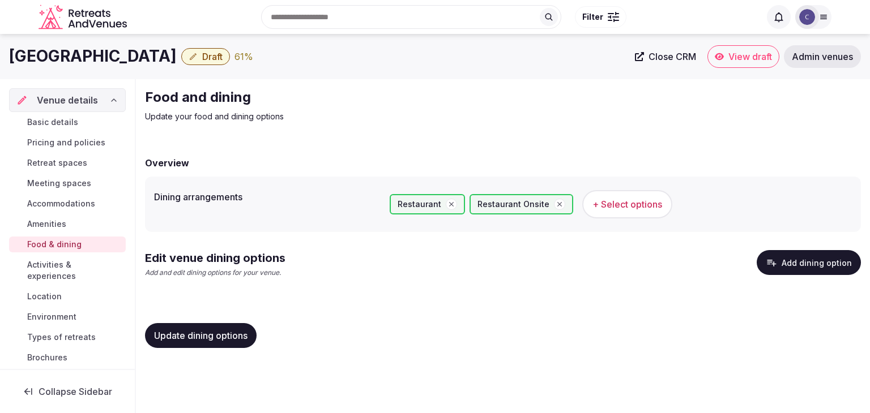
click at [217, 338] on span "Update dining options" at bounding box center [200, 335] width 93 height 11
click at [833, 262] on button "Add dining option" at bounding box center [809, 262] width 104 height 25
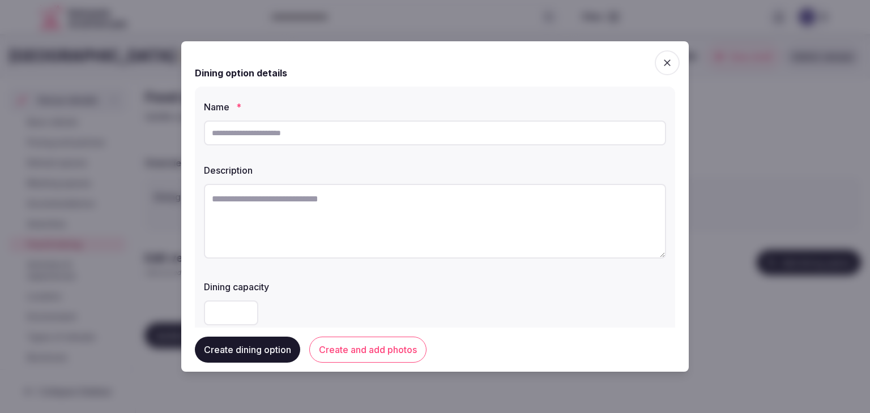
click at [300, 133] on input "text" at bounding box center [435, 133] width 462 height 25
paste input "**********"
type input "**********"
click at [375, 217] on textarea at bounding box center [435, 221] width 462 height 75
paste textarea "**********"
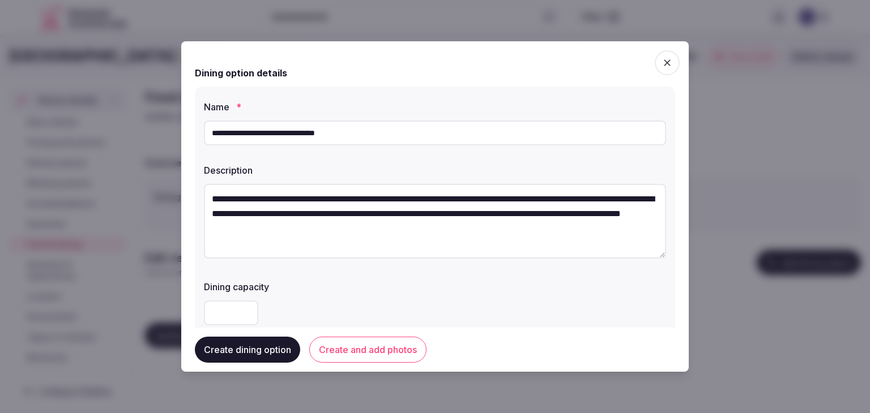
scroll to position [6, 0]
type textarea "**********"
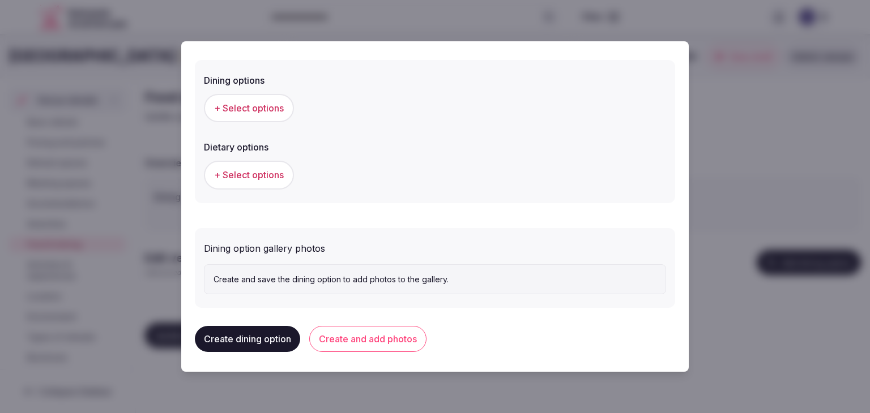
scroll to position [306, 0]
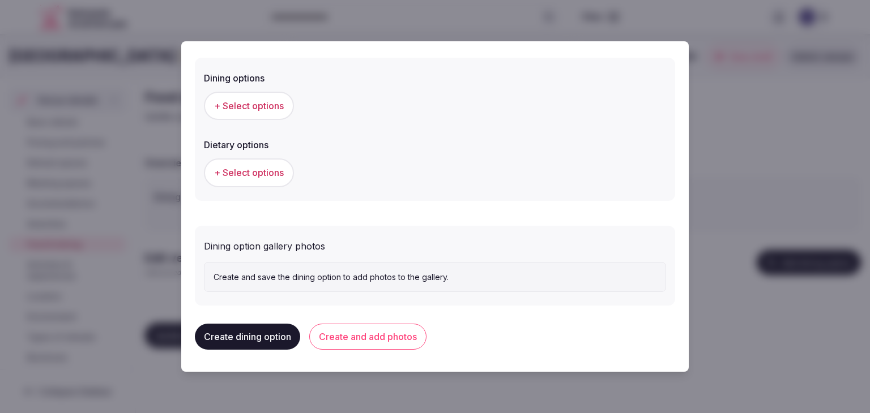
click at [270, 109] on span "+ Select options" at bounding box center [249, 106] width 70 height 12
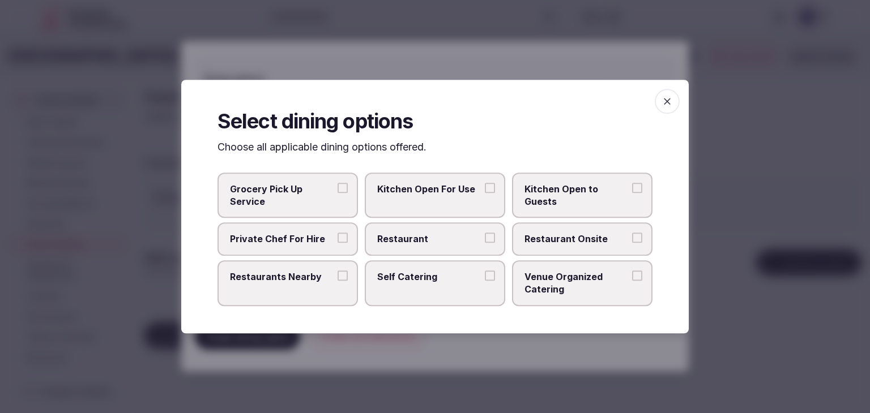
click at [447, 246] on label "Restaurant" at bounding box center [435, 239] width 140 height 33
click at [485, 243] on button "Restaurant" at bounding box center [490, 238] width 10 height 10
click at [548, 243] on span "Restaurant Onsite" at bounding box center [576, 239] width 104 height 12
click at [632, 243] on button "Restaurant Onsite" at bounding box center [637, 238] width 10 height 10
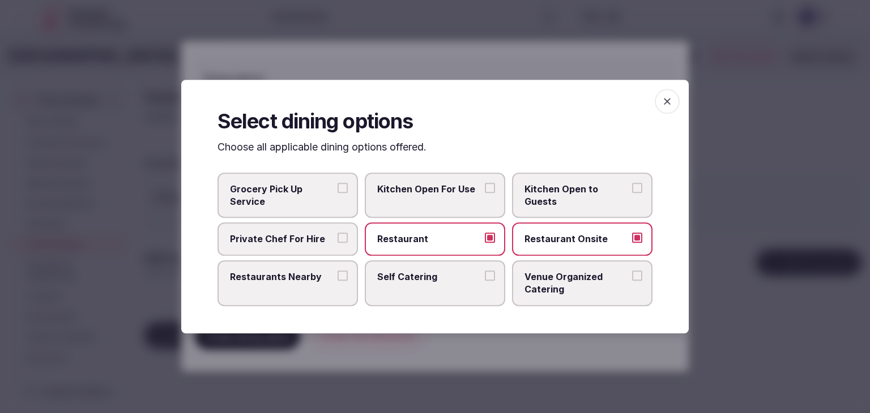
click at [660, 97] on span "button" at bounding box center [667, 101] width 25 height 25
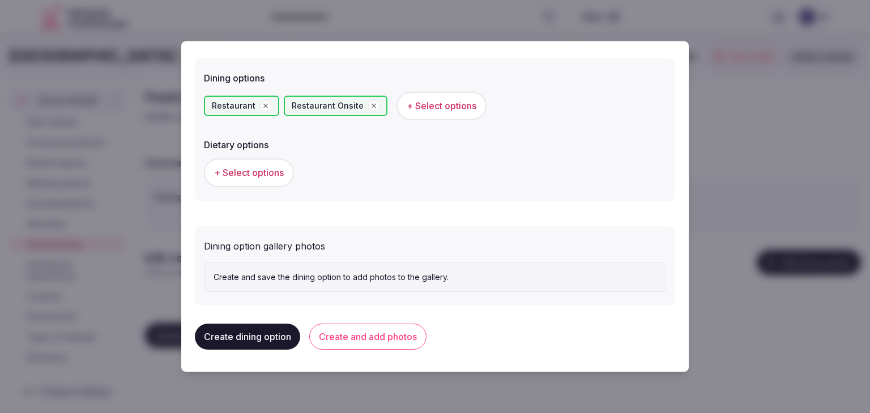
drag, startPoint x: 360, startPoint y: 338, endPoint x: 375, endPoint y: 370, distance: 35.2
click at [360, 338] on button "Create and add photos" at bounding box center [367, 337] width 117 height 26
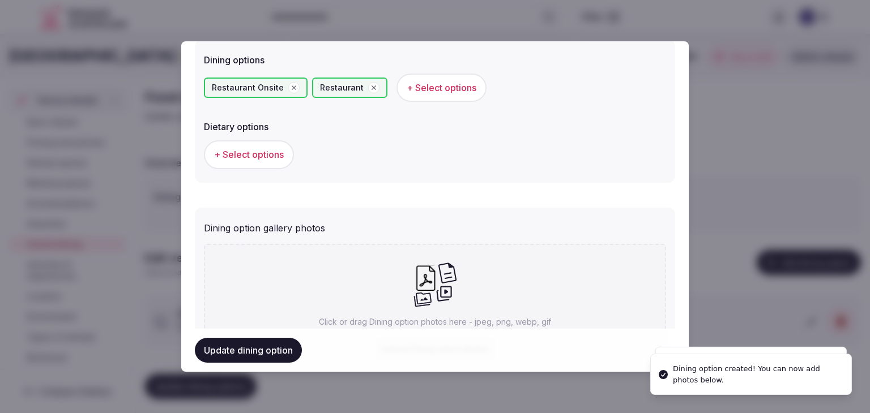
scroll to position [410, 0]
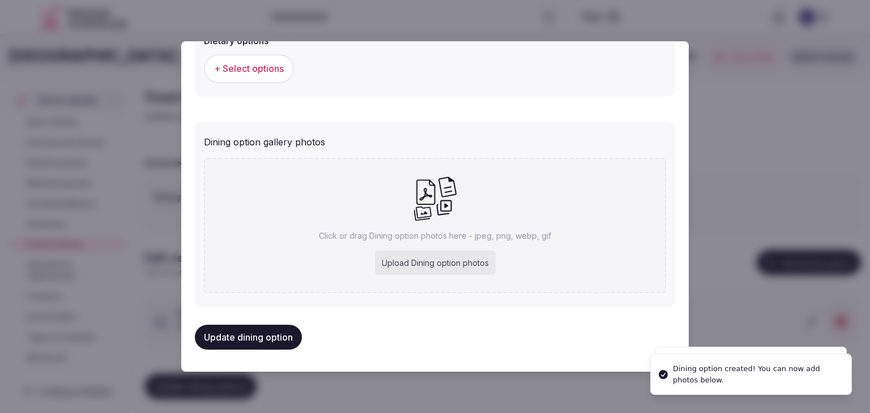
click at [436, 261] on div "Upload Dining option photos" at bounding box center [435, 263] width 121 height 25
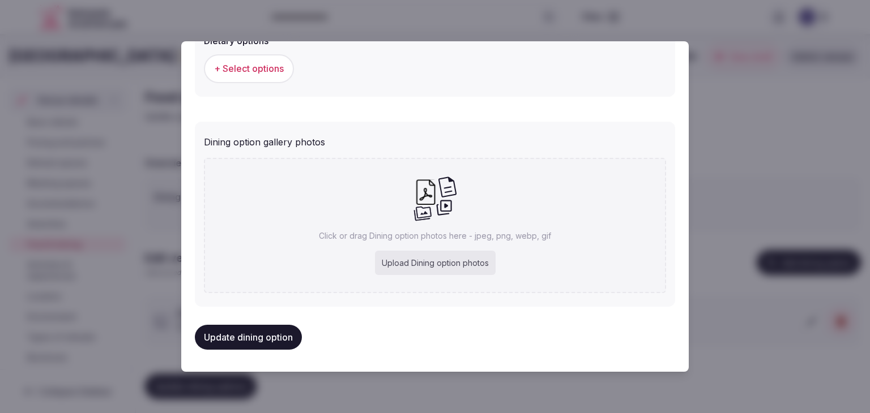
type input "**********"
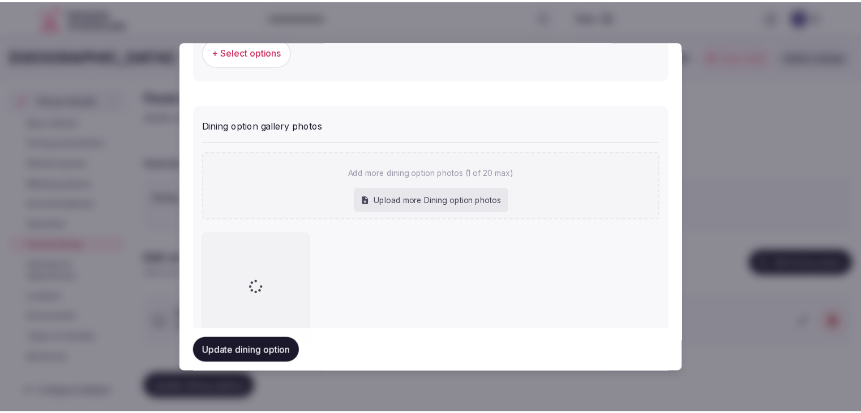
scroll to position [472, 0]
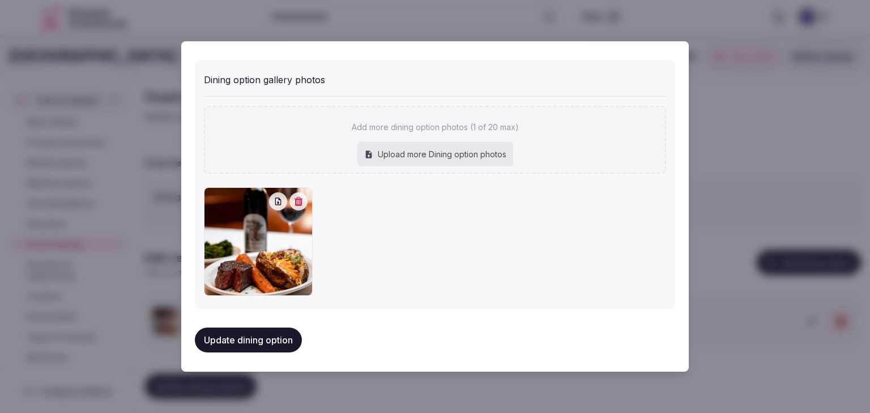
click at [276, 330] on button "Update dining option" at bounding box center [248, 340] width 107 height 25
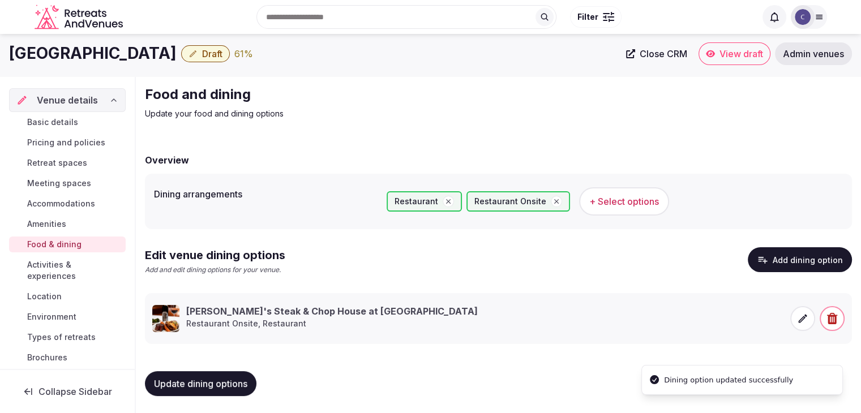
scroll to position [3, 0]
click at [224, 378] on span "Update dining options" at bounding box center [200, 383] width 93 height 11
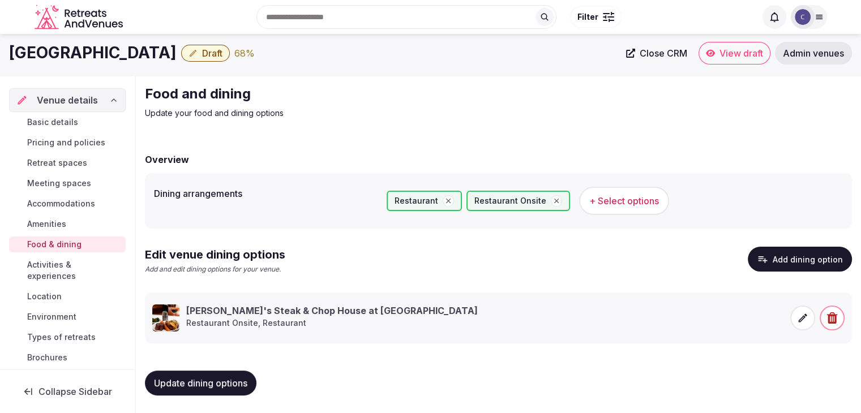
click at [44, 112] on div "Basic details Pricing and policies Retreat spaces Meeting spaces Accommodations…" at bounding box center [67, 240] width 117 height 256
click at [52, 123] on span "Basic details" at bounding box center [52, 122] width 51 height 11
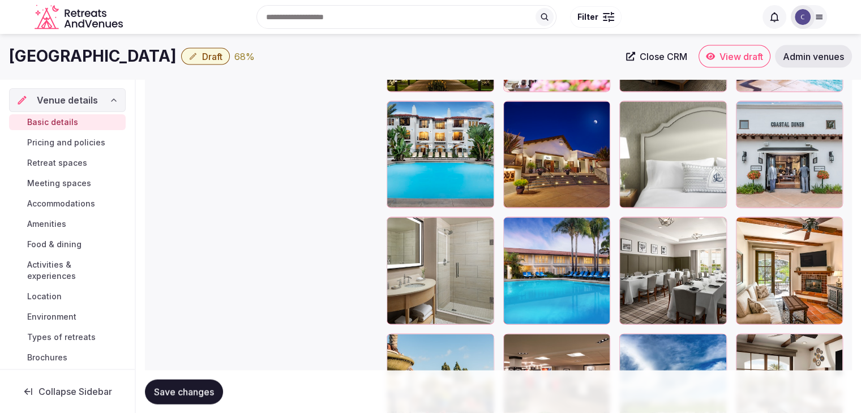
scroll to position [2378, 0]
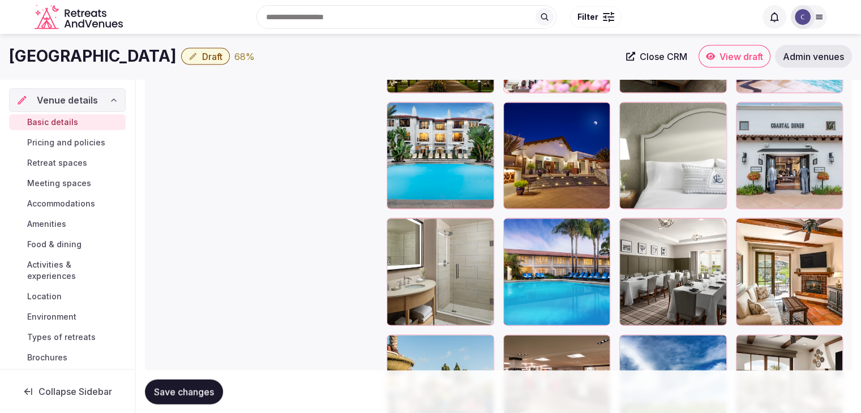
click at [484, 113] on icon "button" at bounding box center [482, 113] width 9 height 9
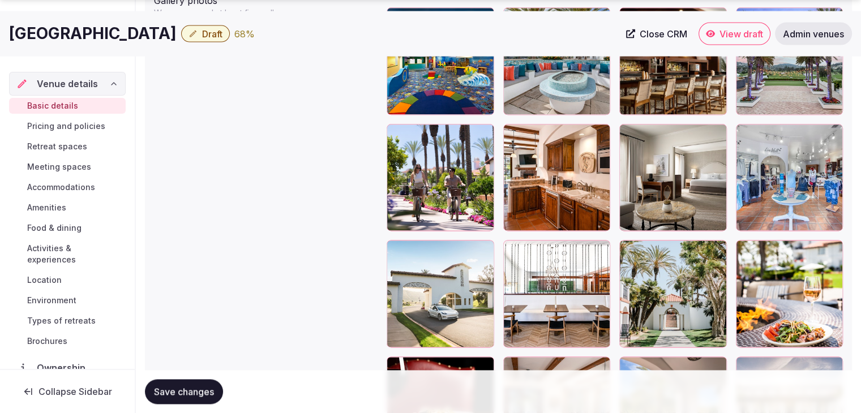
scroll to position [1463, 0]
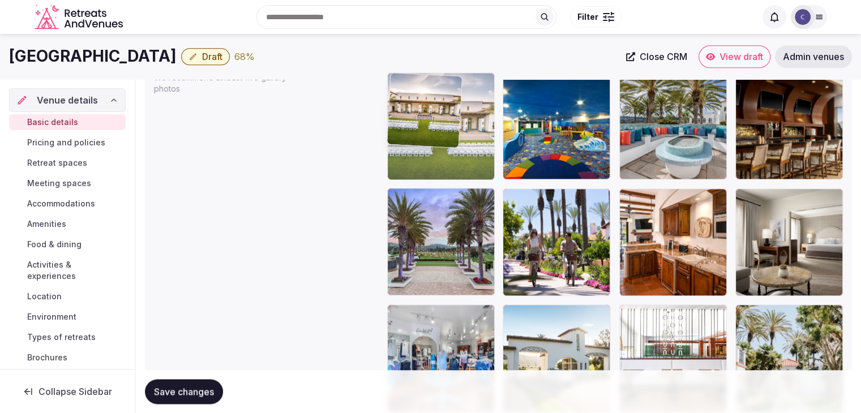
drag, startPoint x: 751, startPoint y: 324, endPoint x: 445, endPoint y: 122, distance: 367.3
click at [434, 86] on body "**********" at bounding box center [430, 149] width 861 height 3021
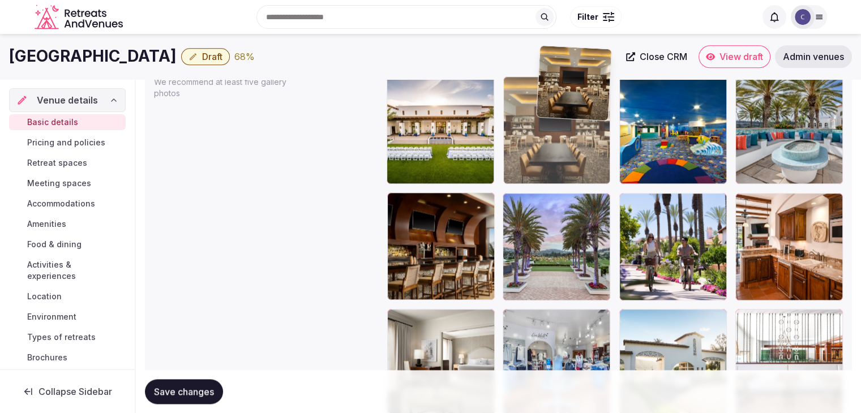
scroll to position [1353, 0]
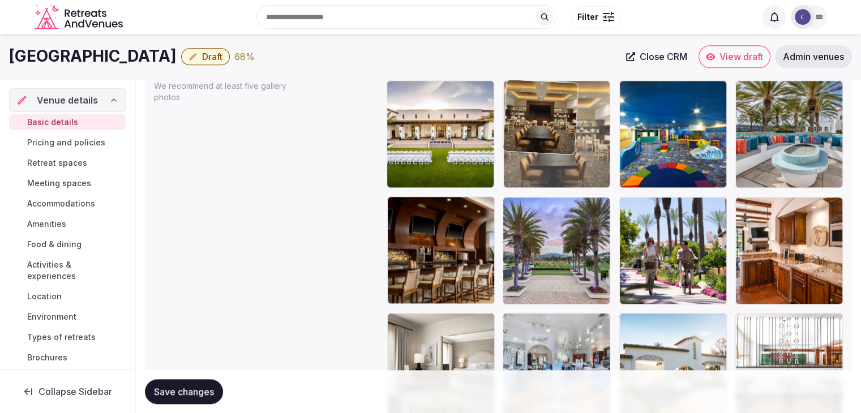
drag, startPoint x: 520, startPoint y: 267, endPoint x: 555, endPoint y: 112, distance: 158.9
click at [555, 112] on body "**********" at bounding box center [430, 157] width 861 height 3021
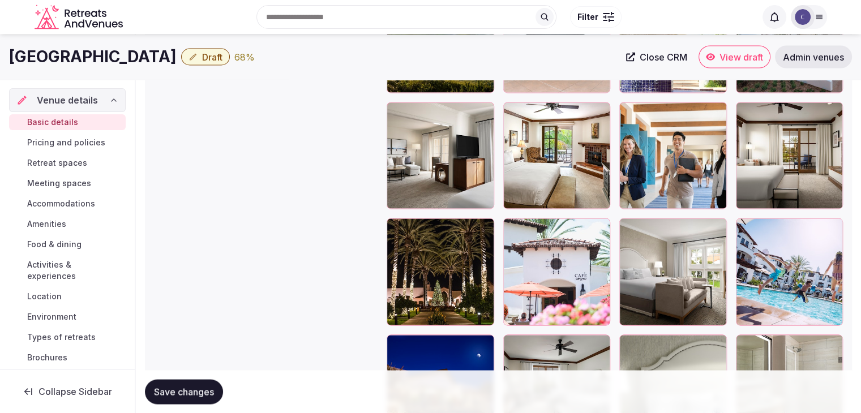
scroll to position [2146, 0]
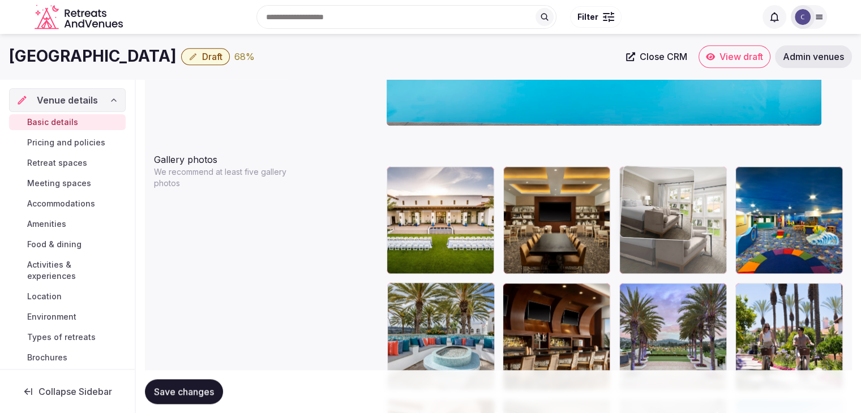
drag, startPoint x: 629, startPoint y: 222, endPoint x: 635, endPoint y: 182, distance: 40.6
click at [632, 165] on body "**********" at bounding box center [430, 243] width 861 height 3021
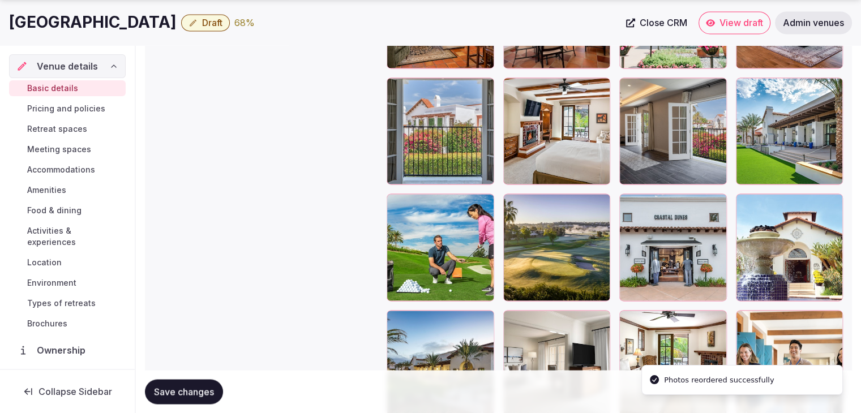
scroll to position [2003, 0]
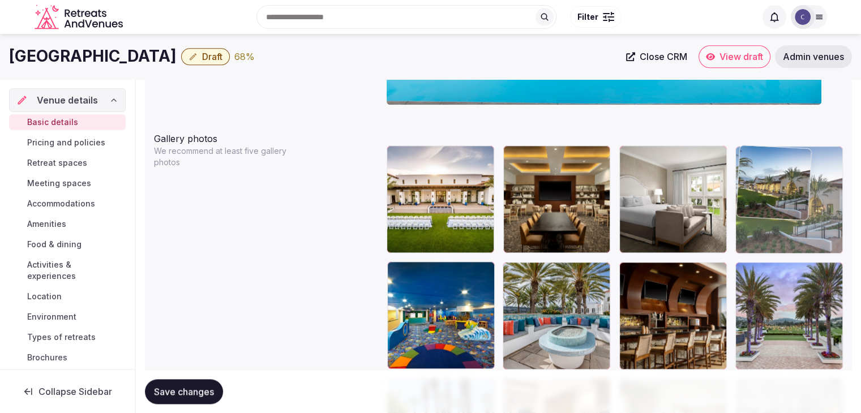
drag, startPoint x: 401, startPoint y: 250, endPoint x: 784, endPoint y: 147, distance: 396.4
click at [784, 143] on body "**********" at bounding box center [430, 222] width 861 height 3021
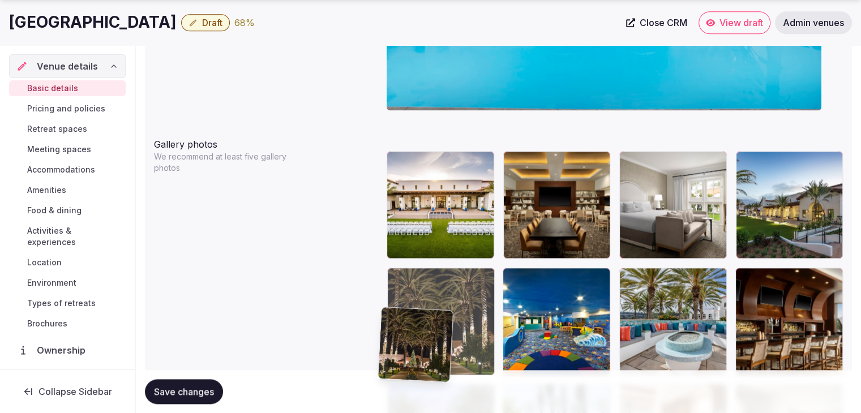
scroll to position [1283, 0]
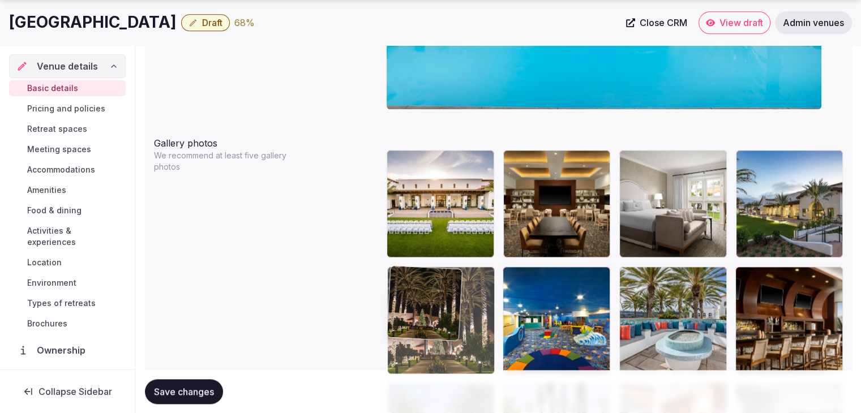
drag, startPoint x: 513, startPoint y: 117, endPoint x: 390, endPoint y: 280, distance: 204.1
click at [390, 280] on body "**********" at bounding box center [430, 227] width 861 height 3021
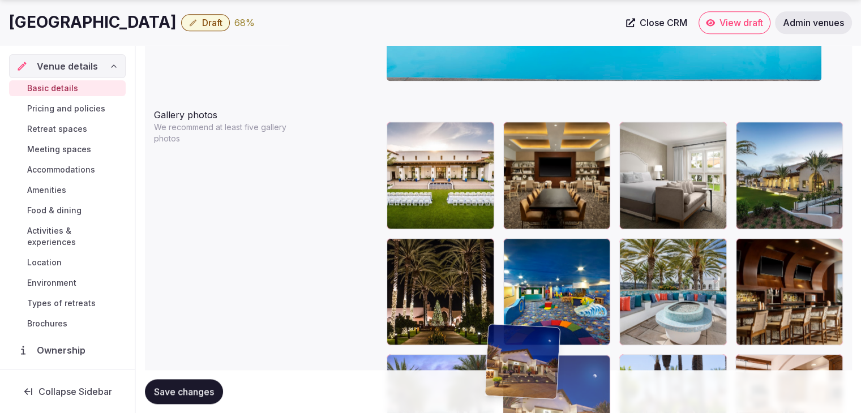
scroll to position [1359, 0]
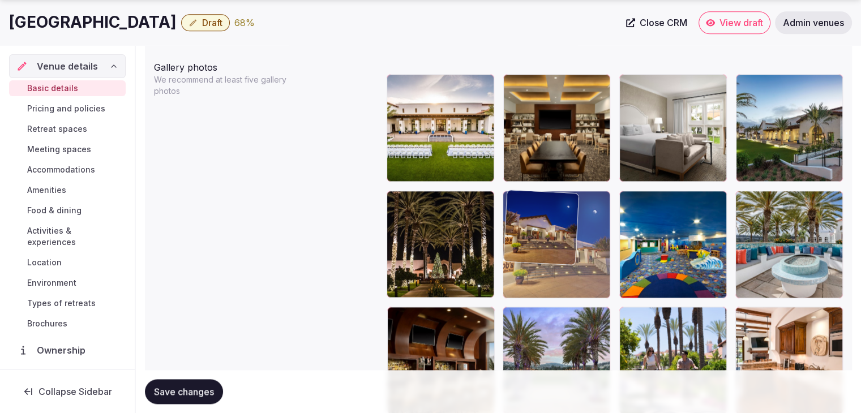
drag, startPoint x: 400, startPoint y: 138, endPoint x: 541, endPoint y: 262, distance: 188.6
click at [522, 223] on body "**********" at bounding box center [430, 151] width 861 height 3021
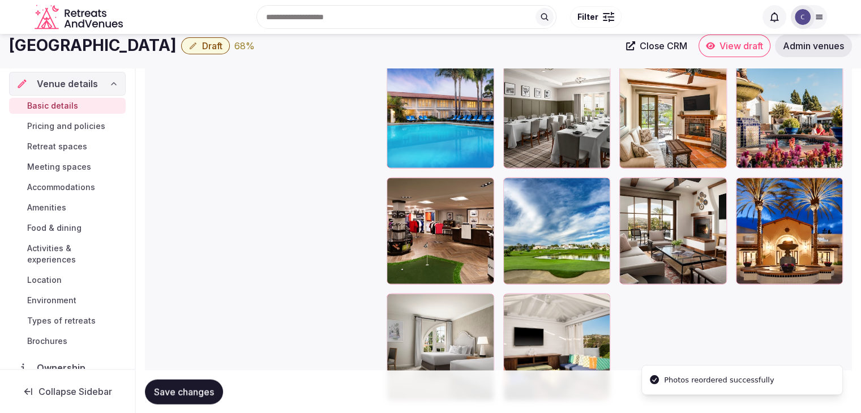
scroll to position [2435, 0]
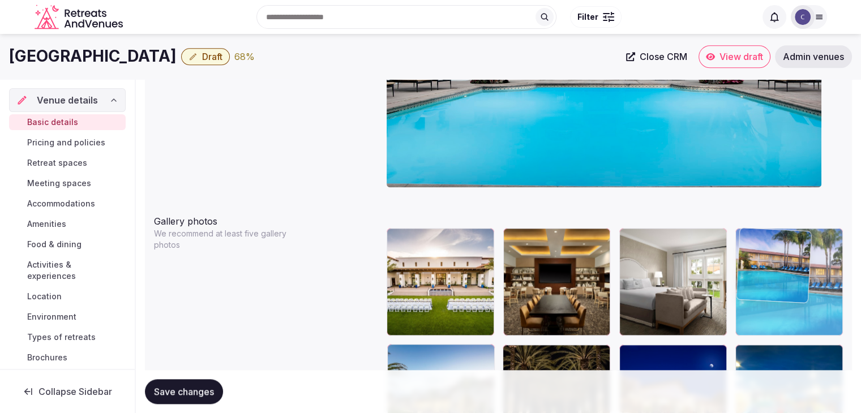
drag, startPoint x: 392, startPoint y: 169, endPoint x: 772, endPoint y: 287, distance: 398.2
click at [765, 238] on body "**********" at bounding box center [430, 305] width 861 height 3021
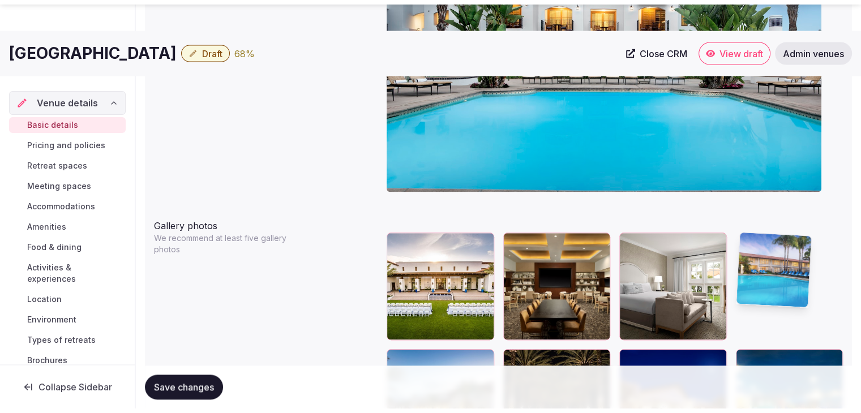
scroll to position [1375, 0]
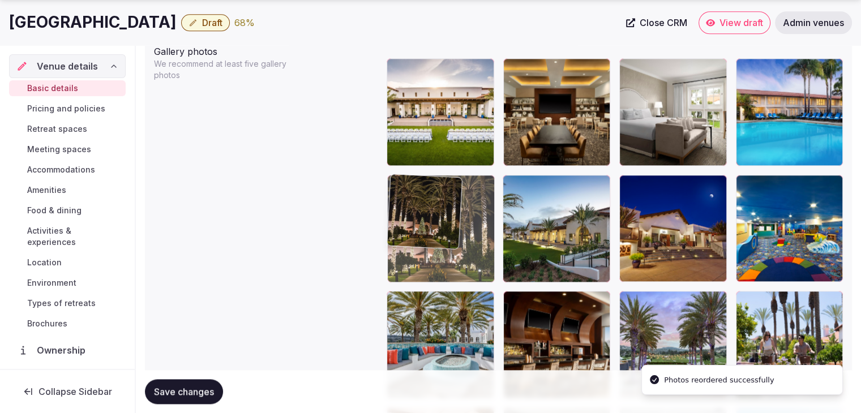
drag, startPoint x: 516, startPoint y: 189, endPoint x: 431, endPoint y: 193, distance: 85.6
click at [431, 193] on body "**********" at bounding box center [430, 135] width 861 height 3021
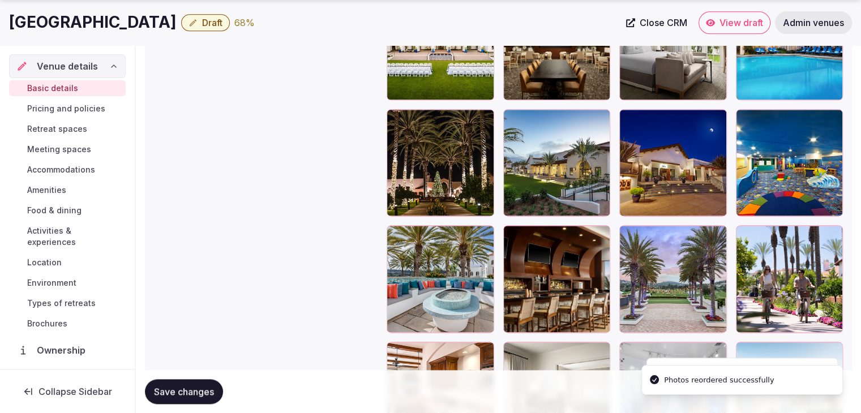
scroll to position [1488, 0]
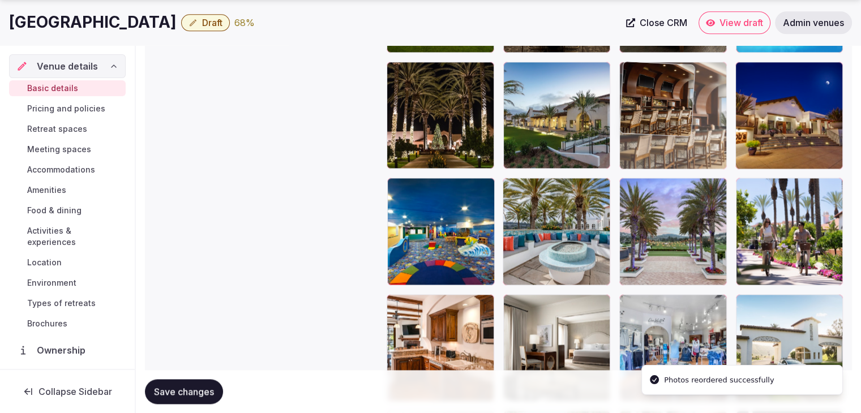
drag, startPoint x: 510, startPoint y: 180, endPoint x: 621, endPoint y: 107, distance: 133.0
click at [621, 107] on body "**********" at bounding box center [430, 22] width 861 height 3021
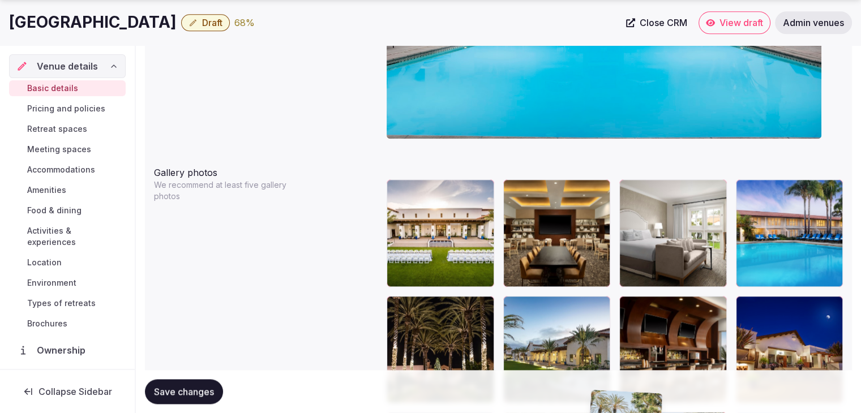
scroll to position [1286, 0]
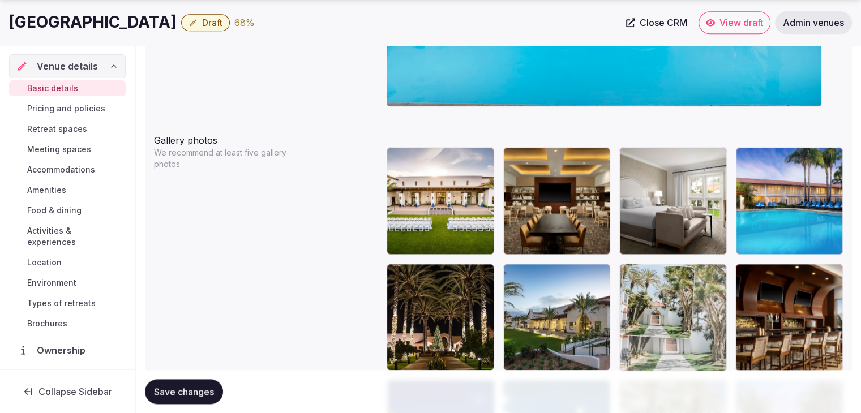
drag, startPoint x: 512, startPoint y: 156, endPoint x: 612, endPoint y: 270, distance: 151.7
click at [612, 270] on body "**********" at bounding box center [430, 224] width 861 height 3021
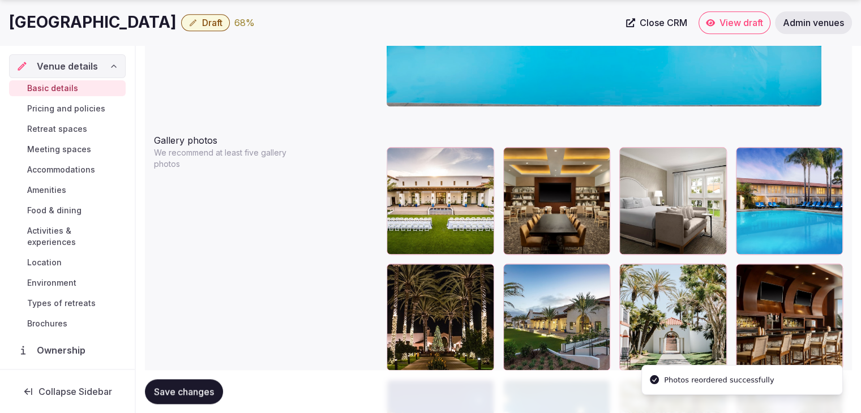
click at [179, 392] on span "Save changes" at bounding box center [184, 391] width 60 height 11
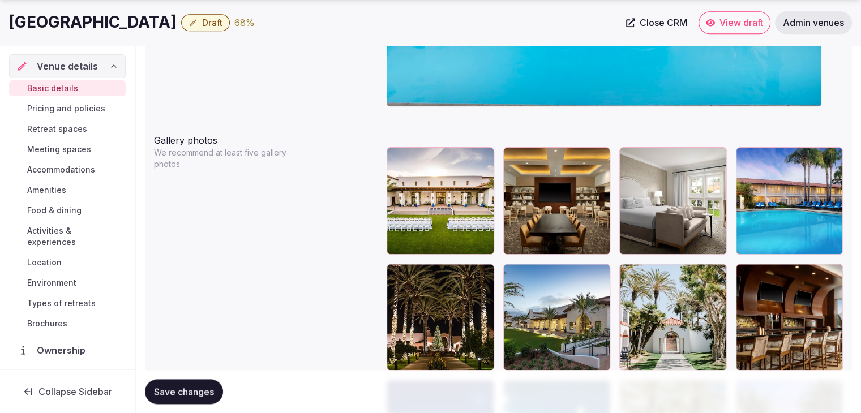
click at [54, 232] on span "Activities & experiences" at bounding box center [74, 236] width 94 height 23
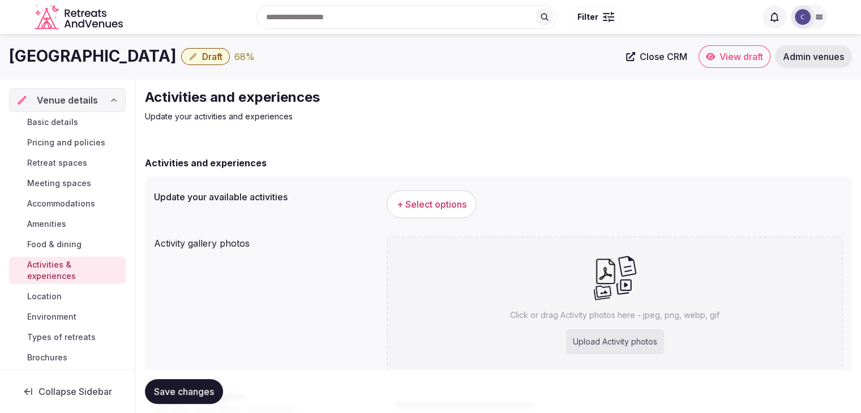
click at [594, 352] on div "Upload Activity photos" at bounding box center [615, 342] width 98 height 25
type input "**********"
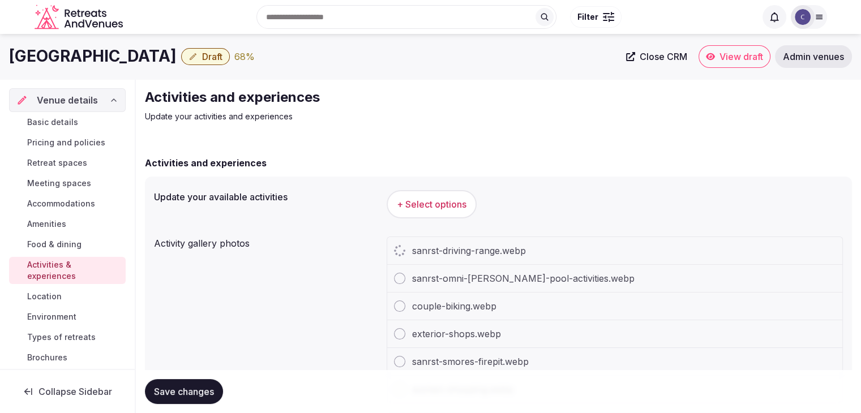
click at [97, 59] on h1 "[GEOGRAPHIC_DATA]" at bounding box center [93, 56] width 168 height 22
copy div "[GEOGRAPHIC_DATA]"
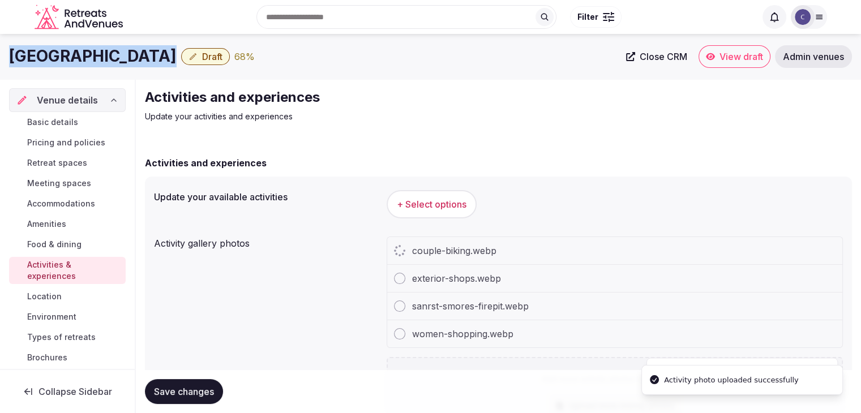
click at [420, 198] on button "+ Select options" at bounding box center [432, 204] width 90 height 28
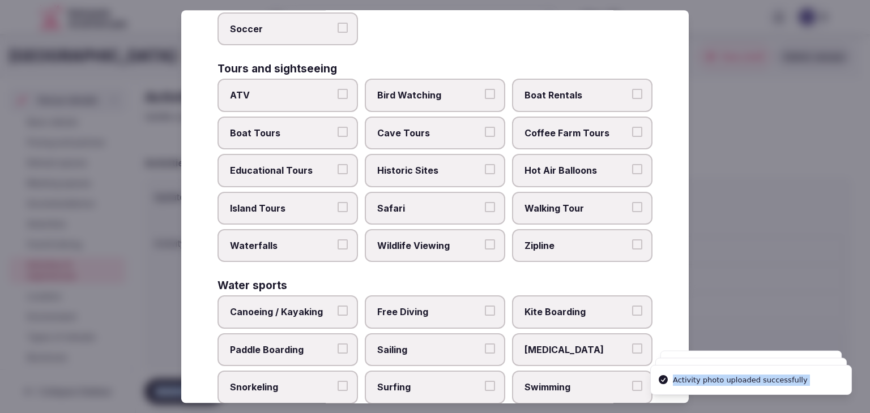
scroll to position [874, 0]
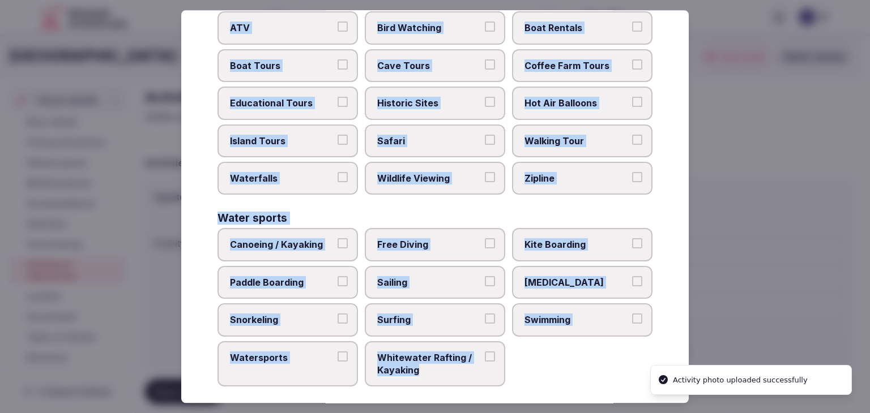
drag, startPoint x: 218, startPoint y: 78, endPoint x: 503, endPoint y: 377, distance: 413.3
click at [503, 377] on div "Select your activities Choose all applicable activities offered. Culture Dancin…" at bounding box center [434, 206] width 507 height 393
copy div "Choose all applicable activities offered. Culture Dancing Food and Culinary Cla…"
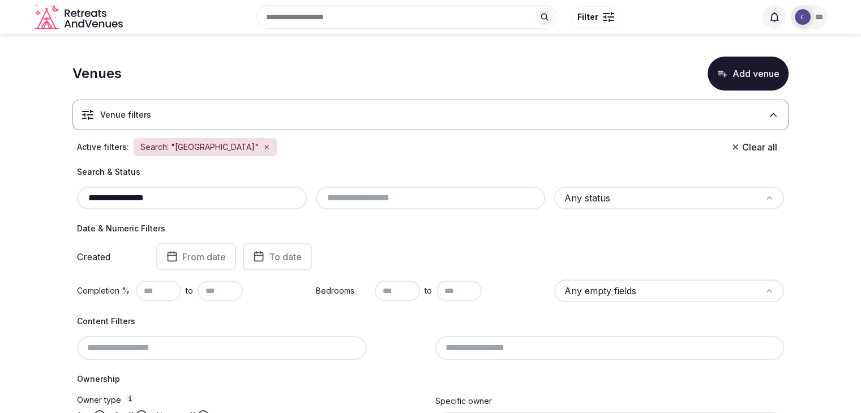
click at [229, 200] on input "**********" at bounding box center [192, 198] width 221 height 14
paste input "**********"
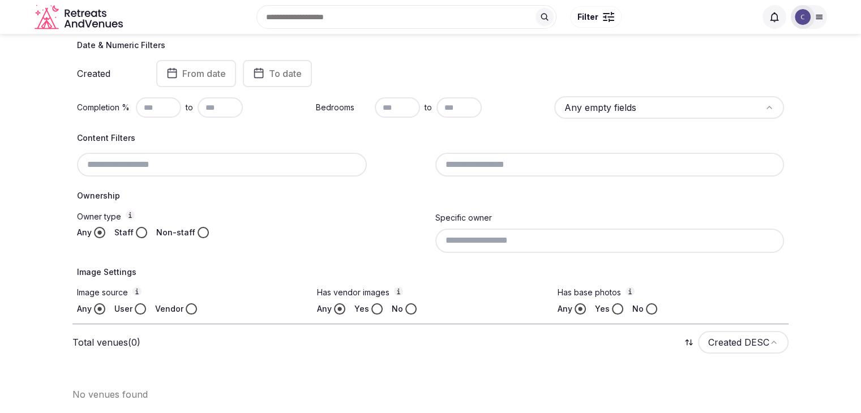
scroll to position [14, 0]
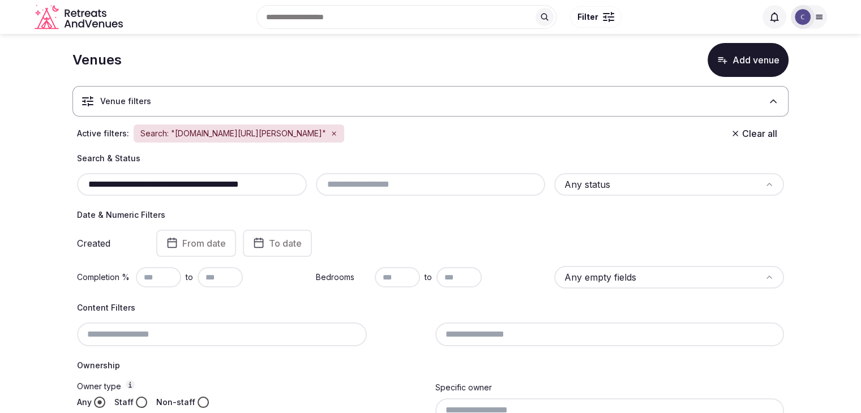
click at [289, 171] on div "**********" at bounding box center [430, 174] width 707 height 43
click at [288, 184] on input "**********" at bounding box center [192, 185] width 221 height 14
paste input "text"
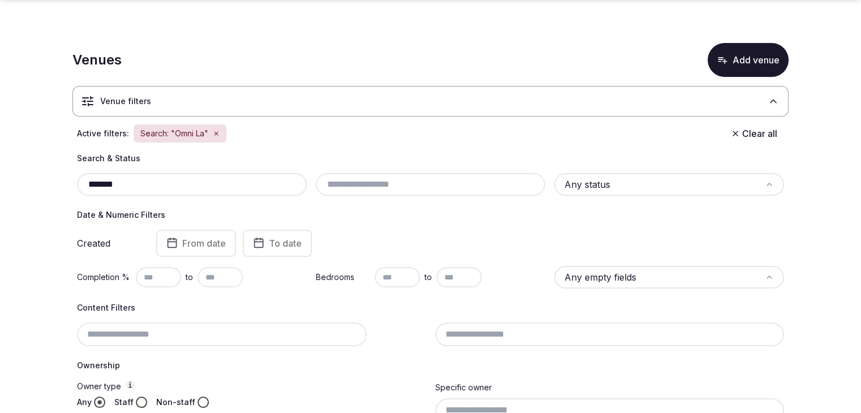
scroll to position [152, 0]
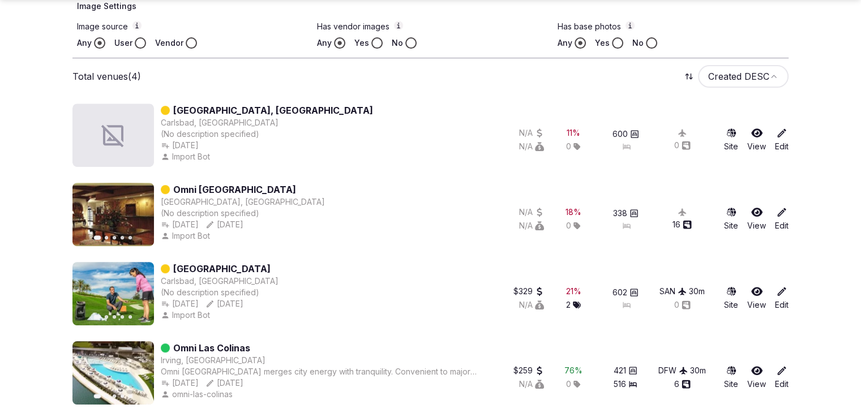
scroll to position [458, 0]
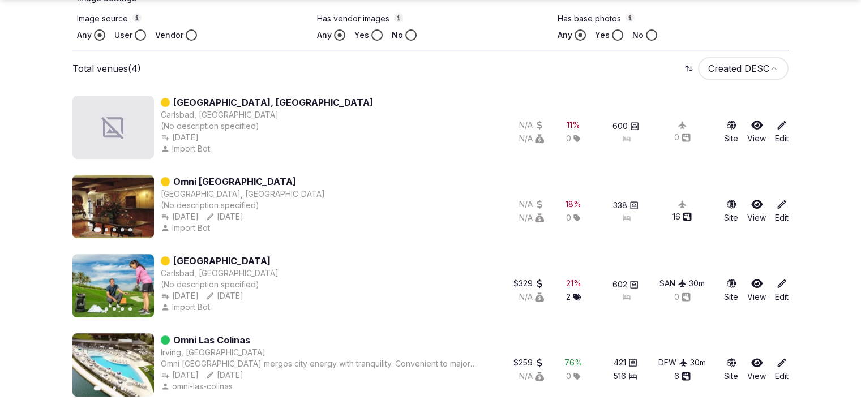
type input "*******"
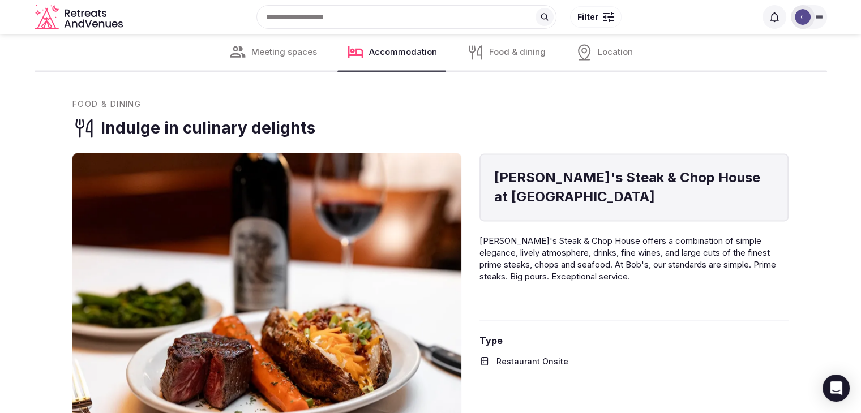
scroll to position [1699, 0]
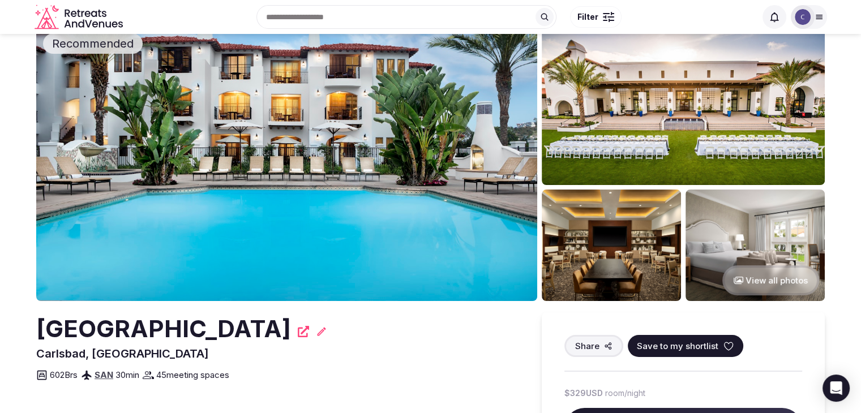
scroll to position [113, 0]
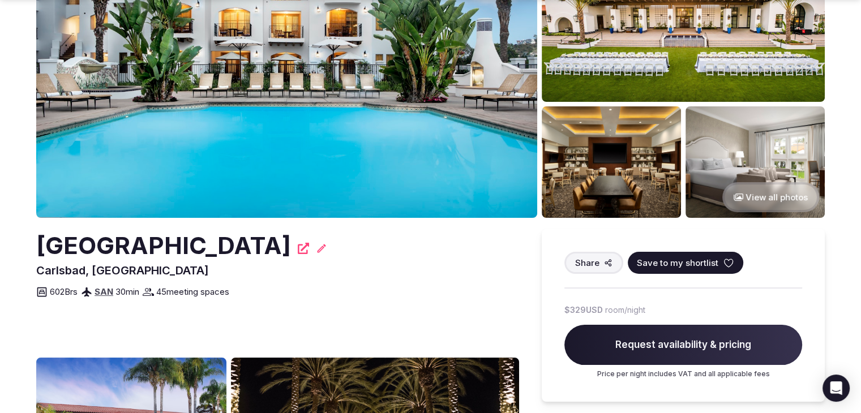
click at [280, 243] on h2 "[GEOGRAPHIC_DATA]" at bounding box center [163, 245] width 255 height 33
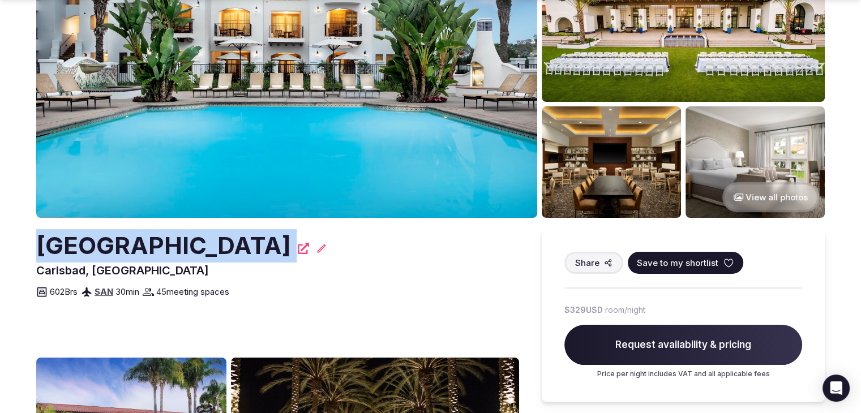
click at [280, 243] on h2 "[GEOGRAPHIC_DATA]" at bounding box center [163, 245] width 255 height 33
copy div "[GEOGRAPHIC_DATA]"
